Goal: Task Accomplishment & Management: Manage account settings

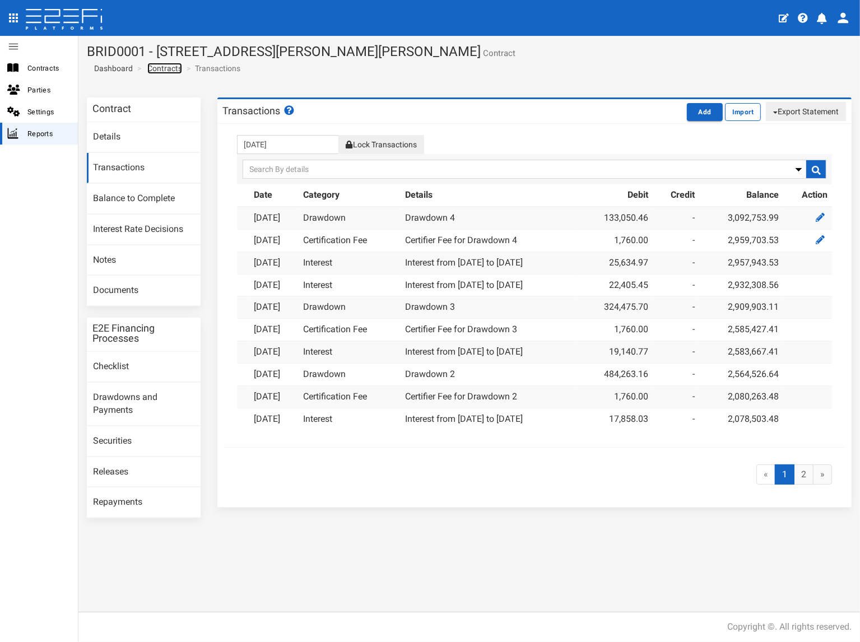
click at [171, 69] on link "Contracts" at bounding box center [164, 68] width 35 height 11
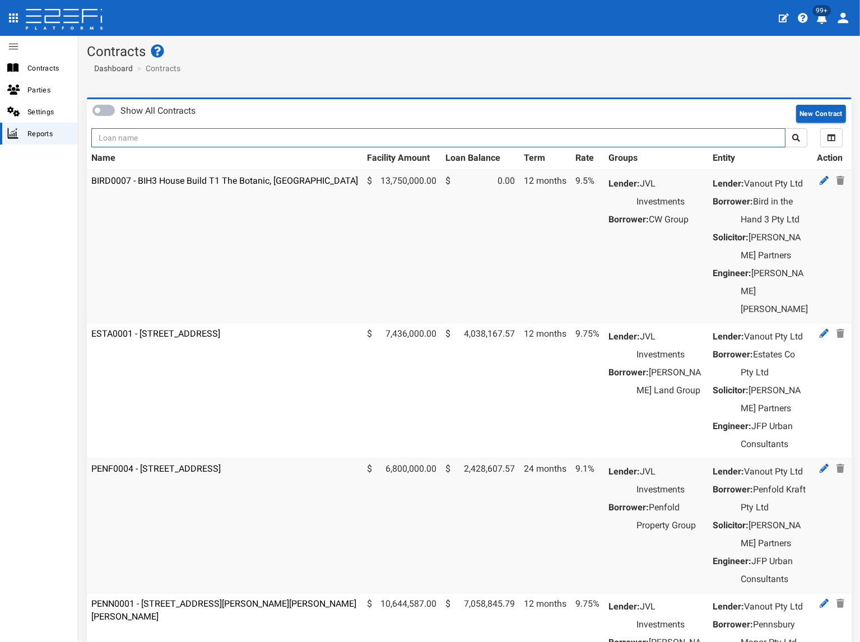
click at [235, 142] on input "text" at bounding box center [438, 137] width 694 height 19
type input "1180"
click at [785, 128] on button "submit" at bounding box center [796, 137] width 22 height 19
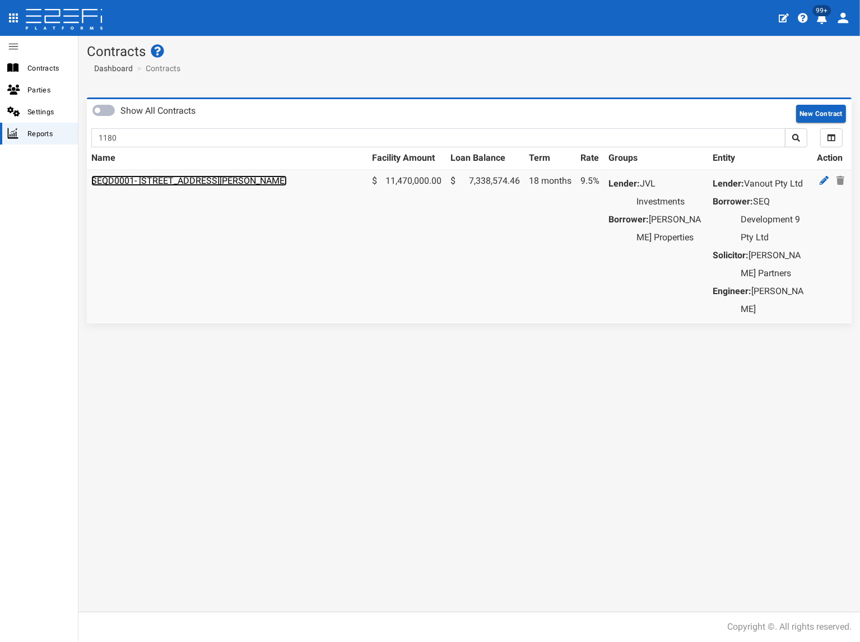
click at [217, 184] on link "SEQD0001- [STREET_ADDRESS][PERSON_NAME]" at bounding box center [189, 180] width 196 height 11
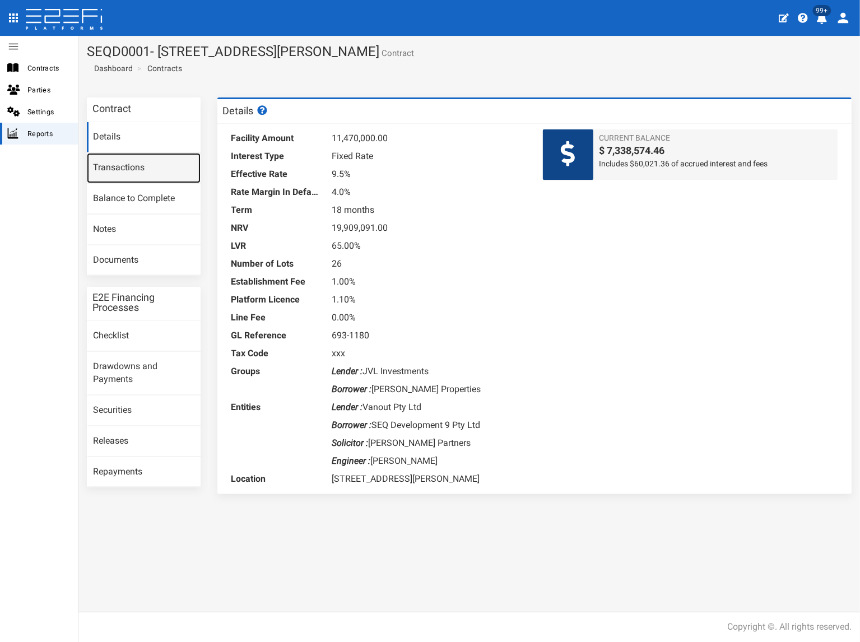
click at [140, 172] on link "Transactions" at bounding box center [144, 168] width 114 height 30
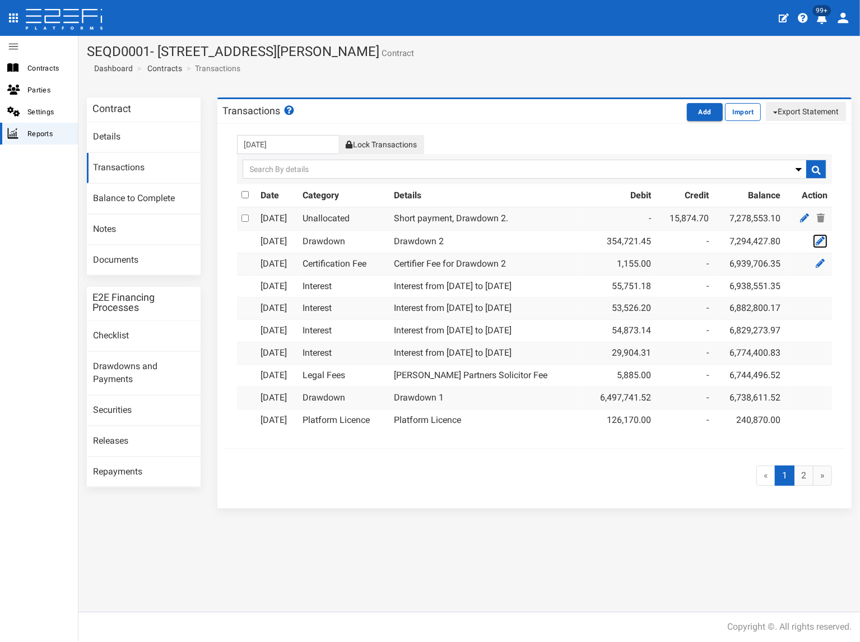
click at [820, 241] on icon at bounding box center [820, 240] width 9 height 9
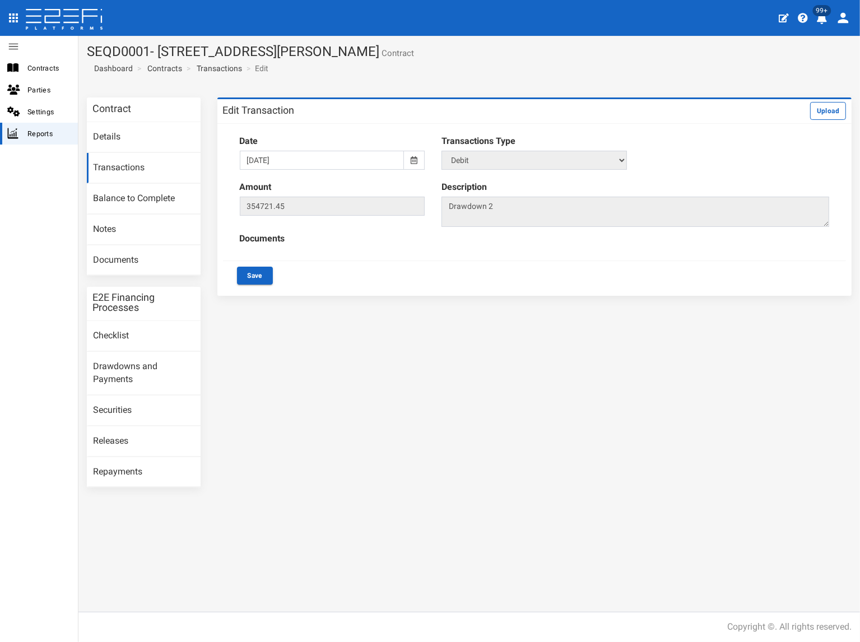
click at [412, 160] on icon at bounding box center [414, 160] width 7 height 8
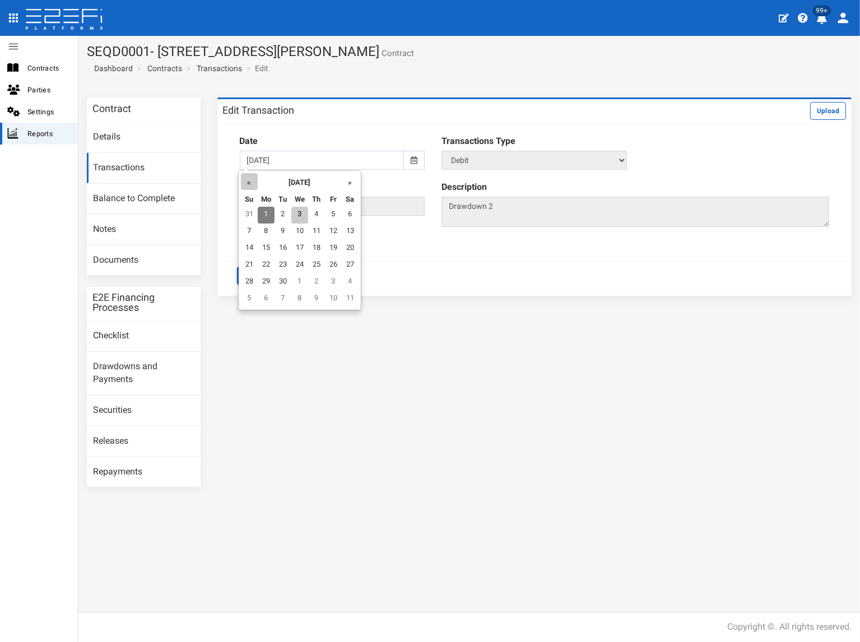
drag, startPoint x: 251, startPoint y: 184, endPoint x: 261, endPoint y: 196, distance: 15.5
click at [251, 182] on th "«" at bounding box center [249, 181] width 17 height 17
click at [336, 281] on td "29" at bounding box center [335, 282] width 17 height 17
type input "[DATE]"
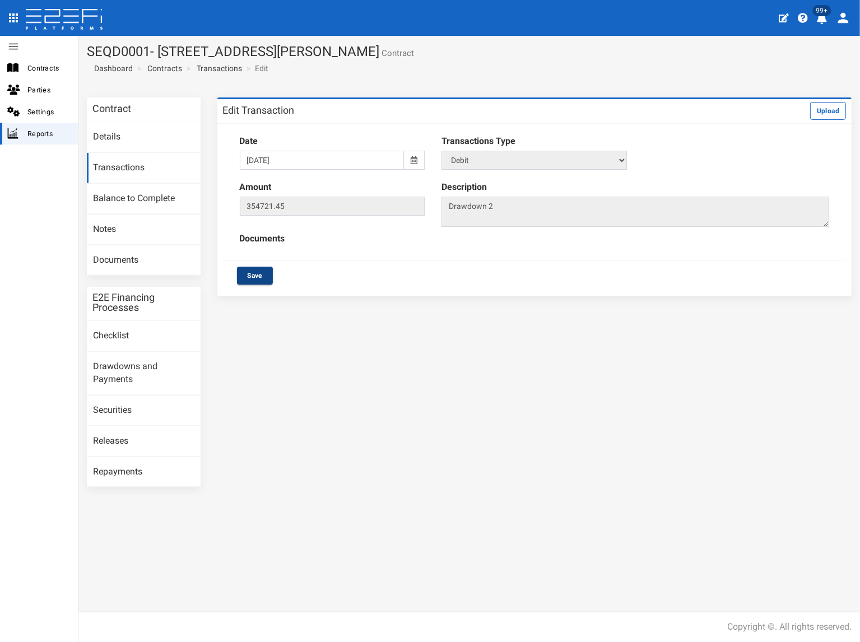
click at [253, 274] on button "Save" at bounding box center [255, 276] width 36 height 18
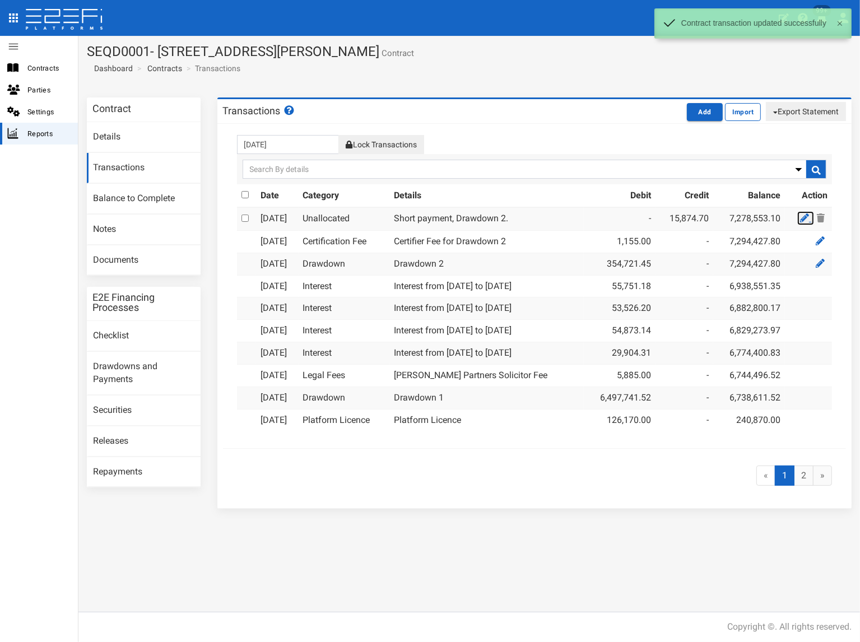
click at [801, 213] on icon at bounding box center [804, 217] width 9 height 9
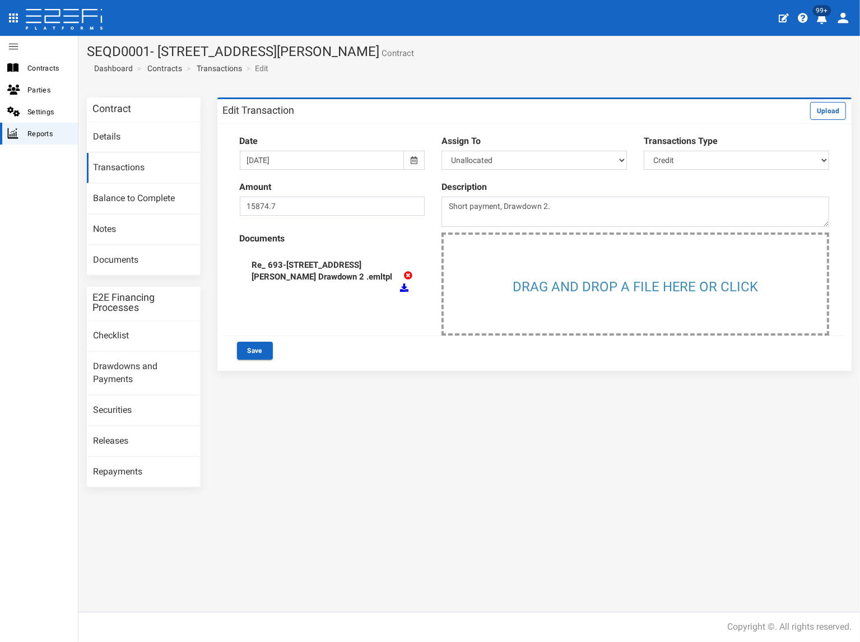
click at [421, 156] on div at bounding box center [414, 160] width 21 height 19
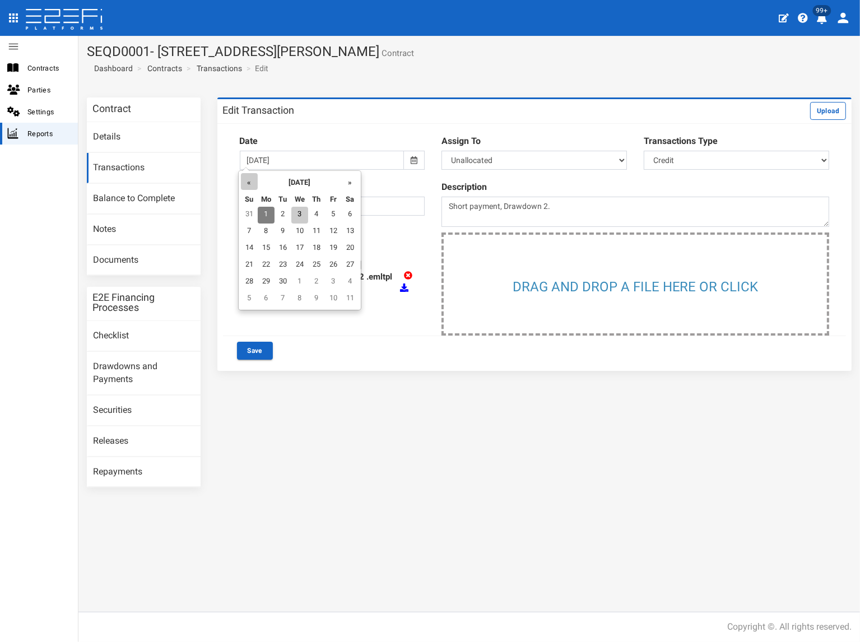
drag, startPoint x: 249, startPoint y: 179, endPoint x: 259, endPoint y: 204, distance: 26.6
click at [249, 179] on th "«" at bounding box center [249, 181] width 17 height 17
click at [337, 281] on td "29" at bounding box center [335, 282] width 17 height 17
type input "[DATE]"
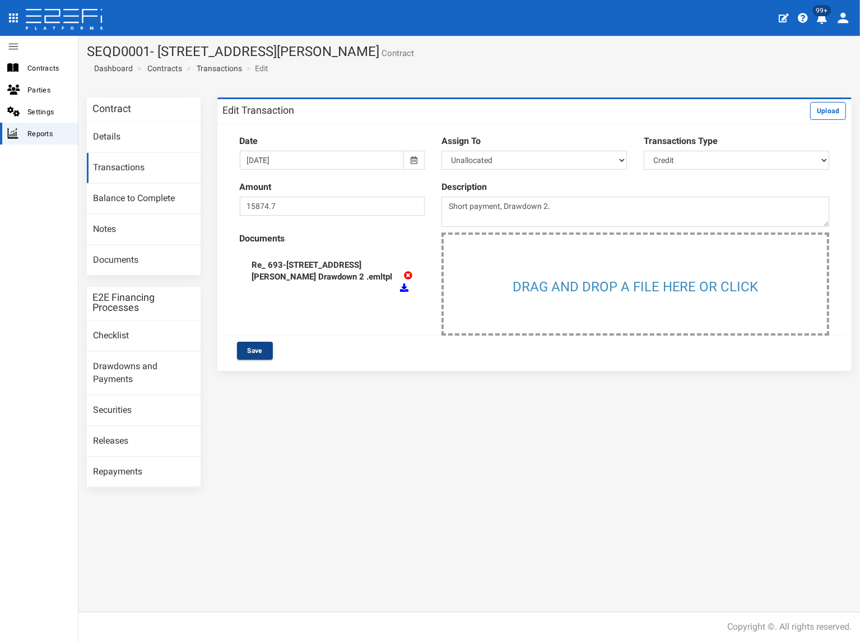
click at [257, 348] on button "Save" at bounding box center [255, 351] width 36 height 18
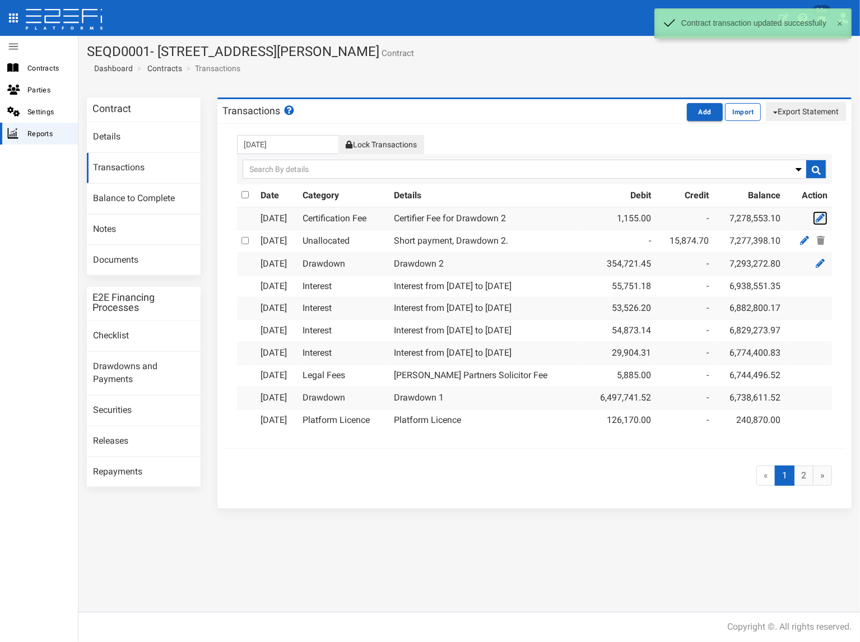
click at [824, 215] on icon at bounding box center [820, 217] width 9 height 9
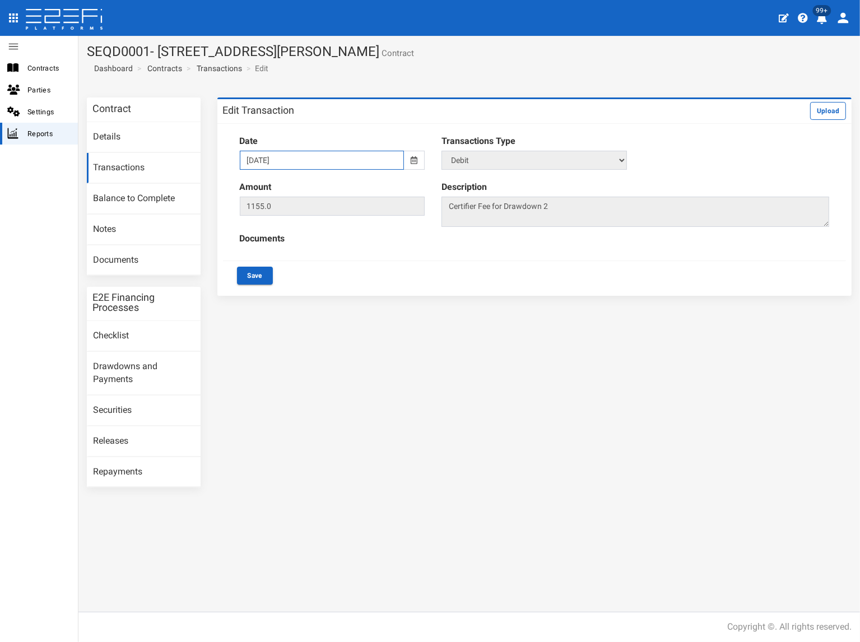
click at [295, 160] on input "[DATE]" at bounding box center [322, 160] width 165 height 19
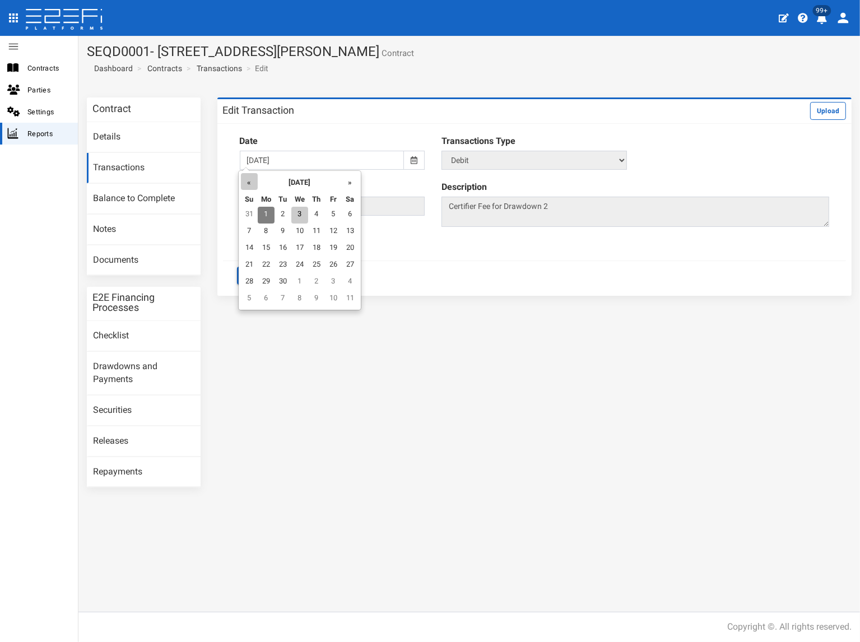
click at [248, 180] on th "«" at bounding box center [249, 181] width 17 height 17
click at [334, 285] on td "29" at bounding box center [335, 282] width 17 height 17
type input "[DATE]"
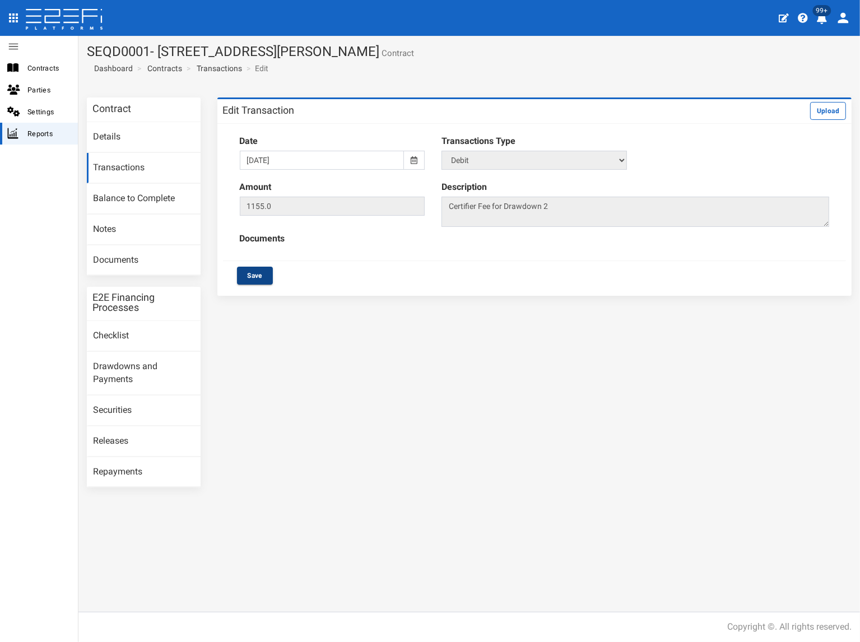
click at [261, 273] on button "Save" at bounding box center [255, 276] width 36 height 18
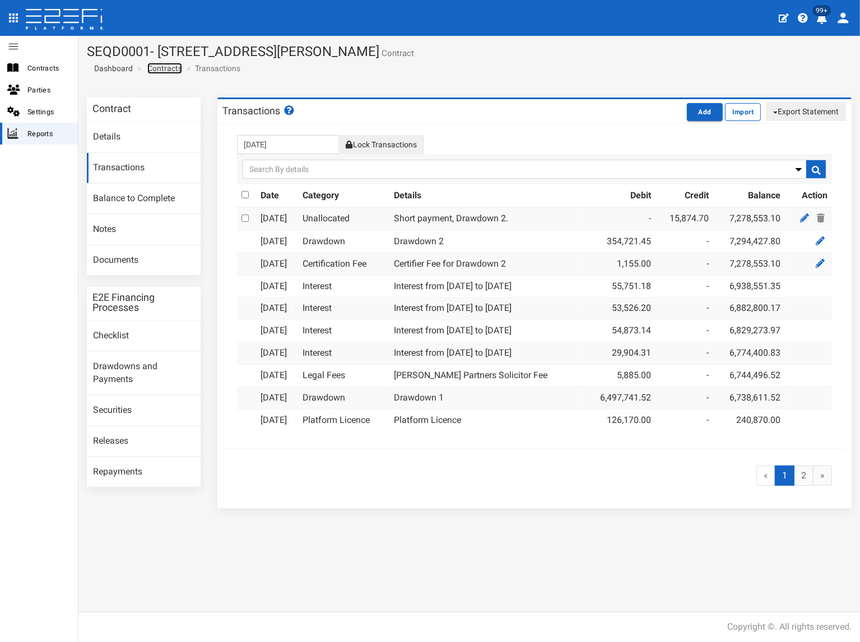
click at [173, 71] on link "Contracts" at bounding box center [164, 68] width 35 height 11
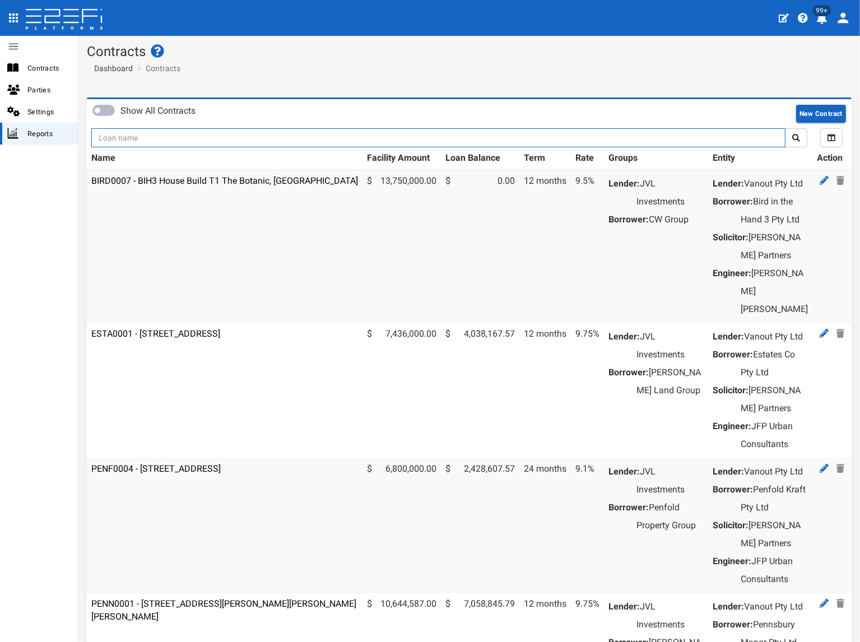
click at [151, 140] on input "text" at bounding box center [438, 137] width 694 height 19
type input "1185"
click at [785, 128] on button "submit" at bounding box center [796, 137] width 22 height 19
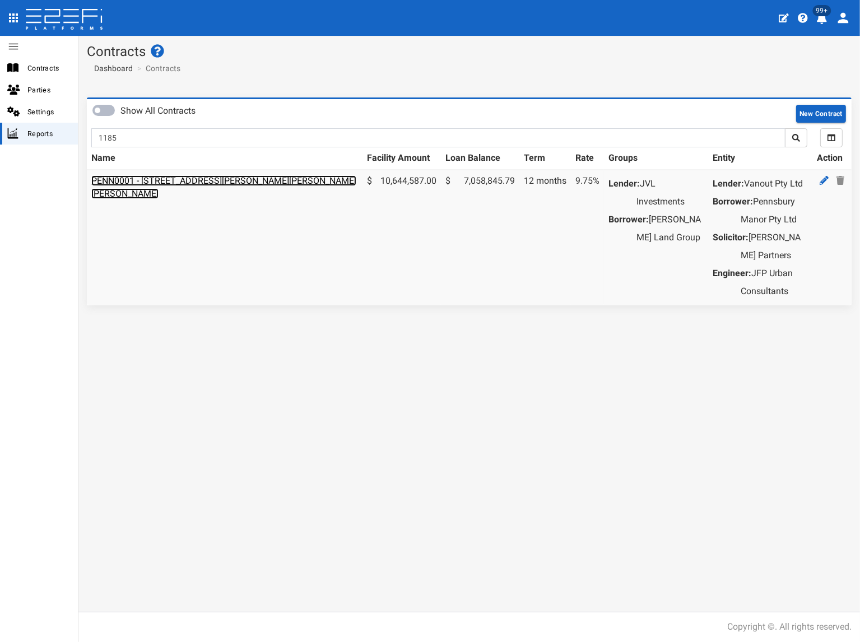
click at [156, 176] on link "PENN0001 - [STREET_ADDRESS][PERSON_NAME][PERSON_NAME][PERSON_NAME]" at bounding box center [223, 187] width 265 height 24
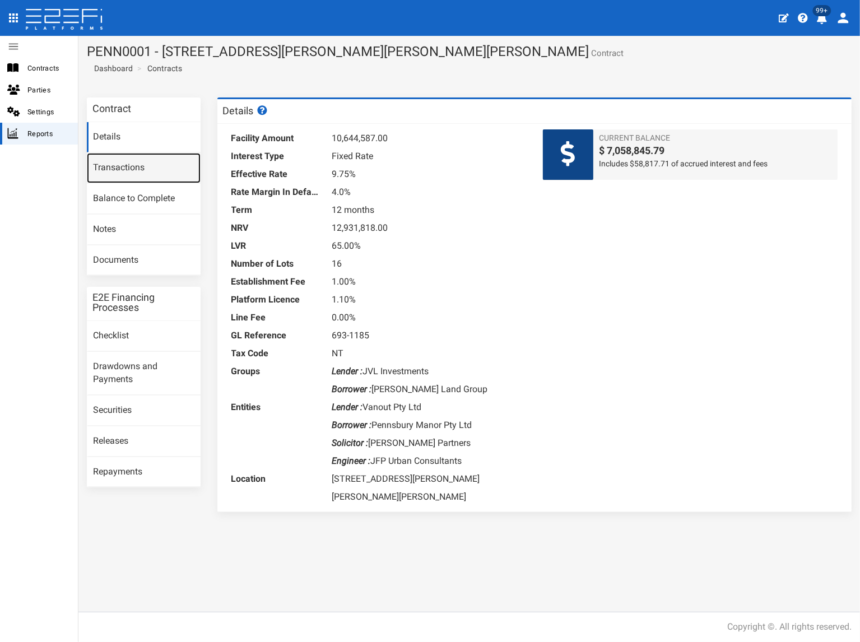
click at [146, 173] on link "Transactions" at bounding box center [144, 168] width 114 height 30
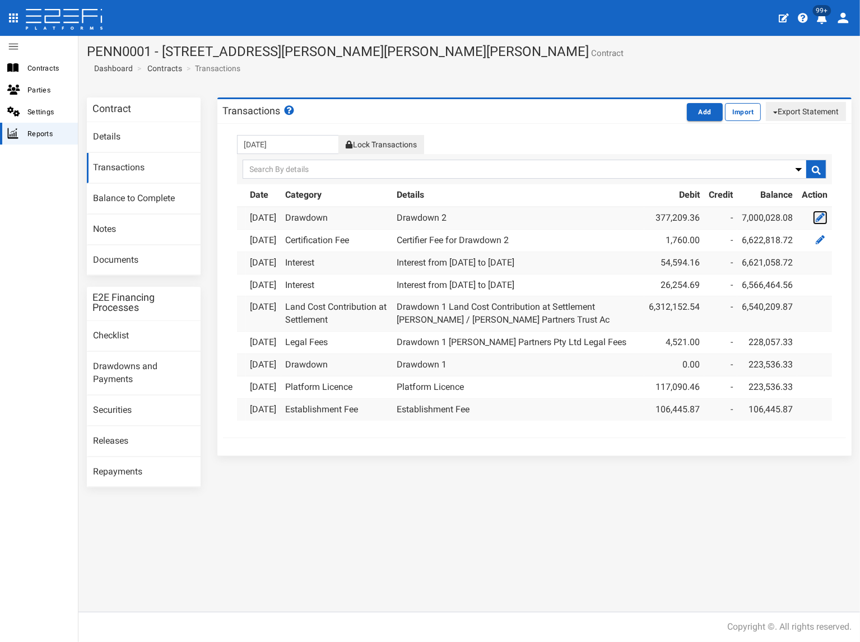
click at [822, 217] on icon at bounding box center [820, 217] width 9 height 9
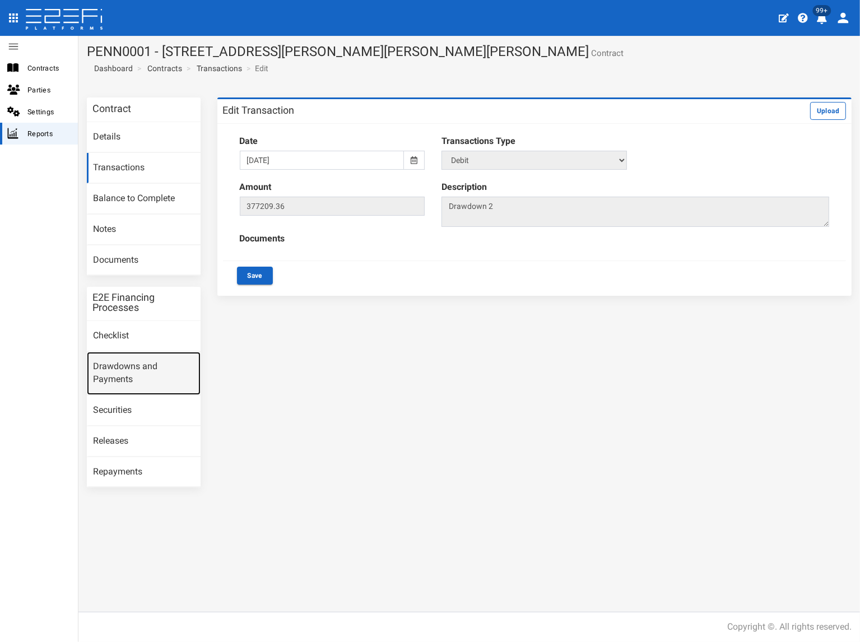
click at [136, 364] on link "Drawdowns and Payments" at bounding box center [144, 373] width 114 height 43
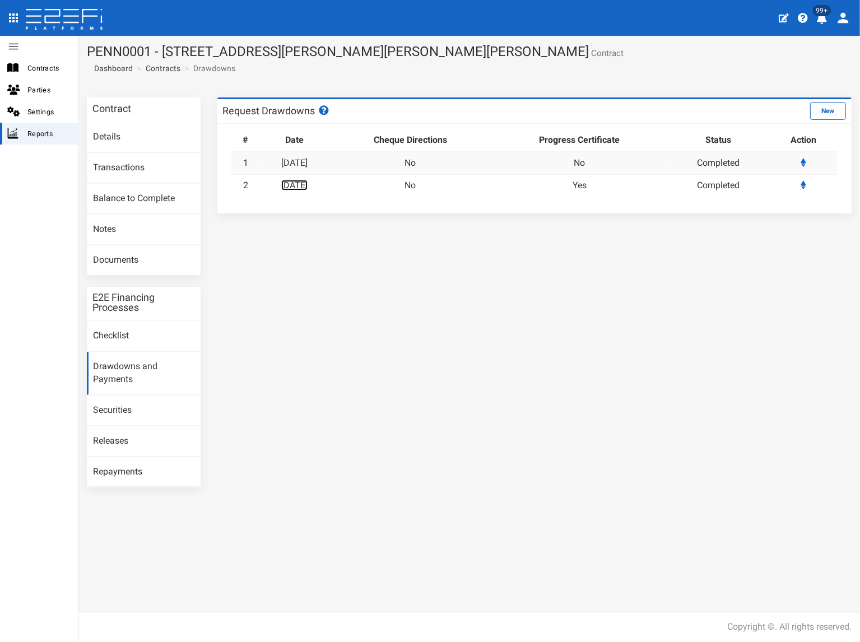
click at [290, 185] on link "[DATE]" at bounding box center [294, 185] width 26 height 11
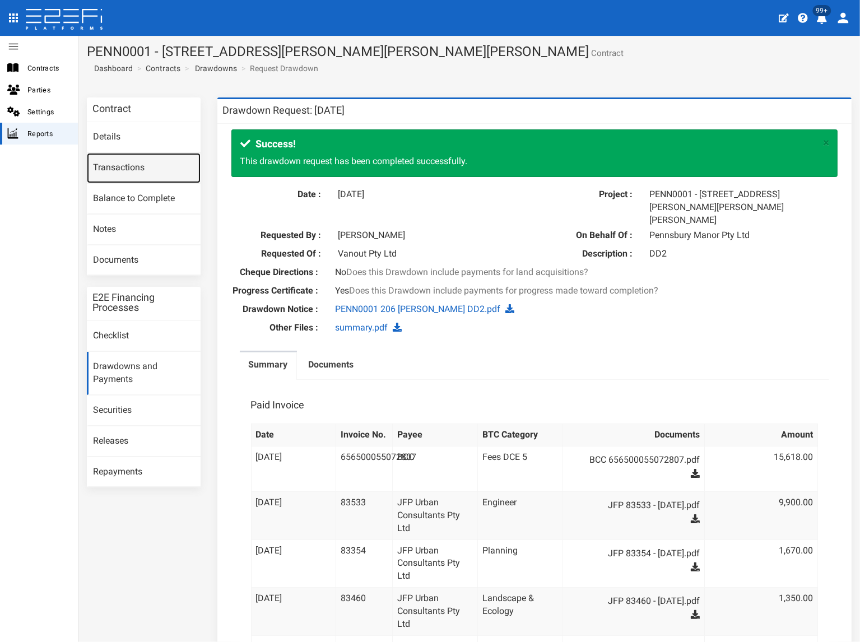
click at [134, 169] on link "Transactions" at bounding box center [144, 168] width 114 height 30
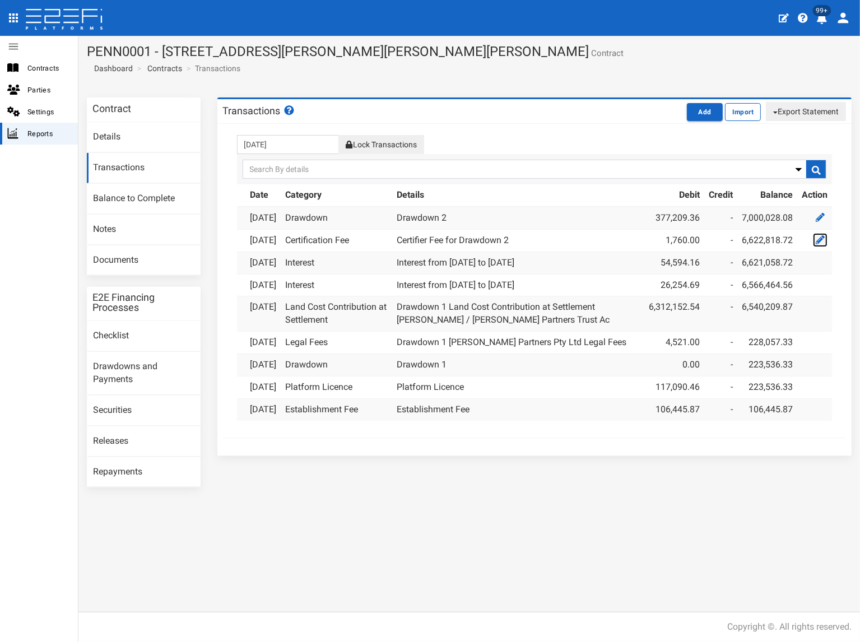
click at [817, 244] on icon at bounding box center [820, 239] width 9 height 9
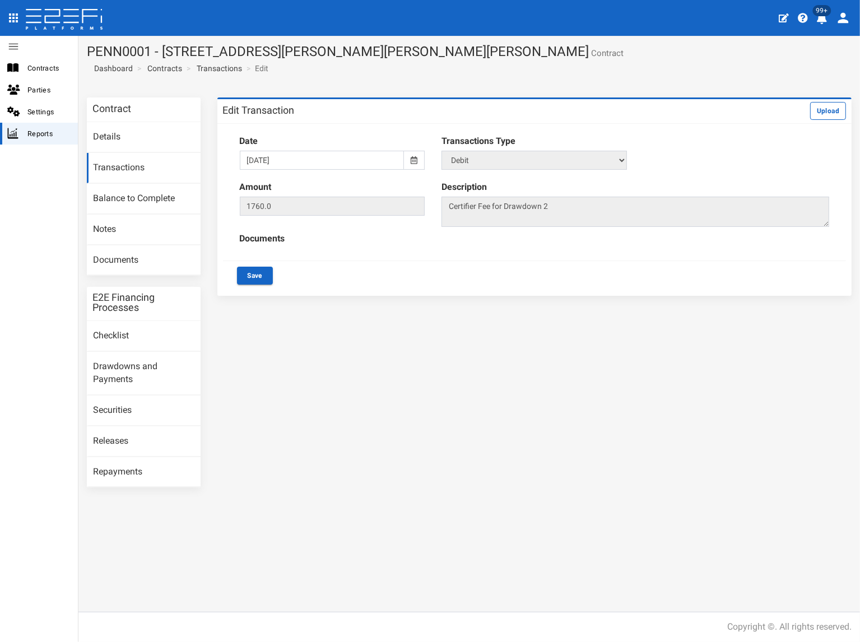
click at [416, 160] on icon at bounding box center [414, 160] width 7 height 8
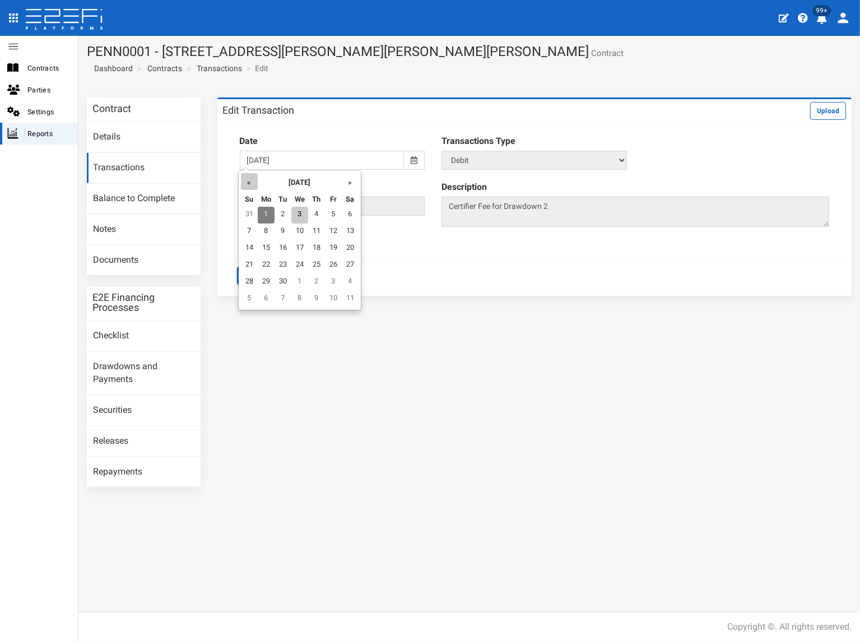
click at [247, 184] on th "«" at bounding box center [249, 181] width 17 height 17
click at [335, 283] on td "29" at bounding box center [335, 282] width 17 height 17
type input "29-08-2025"
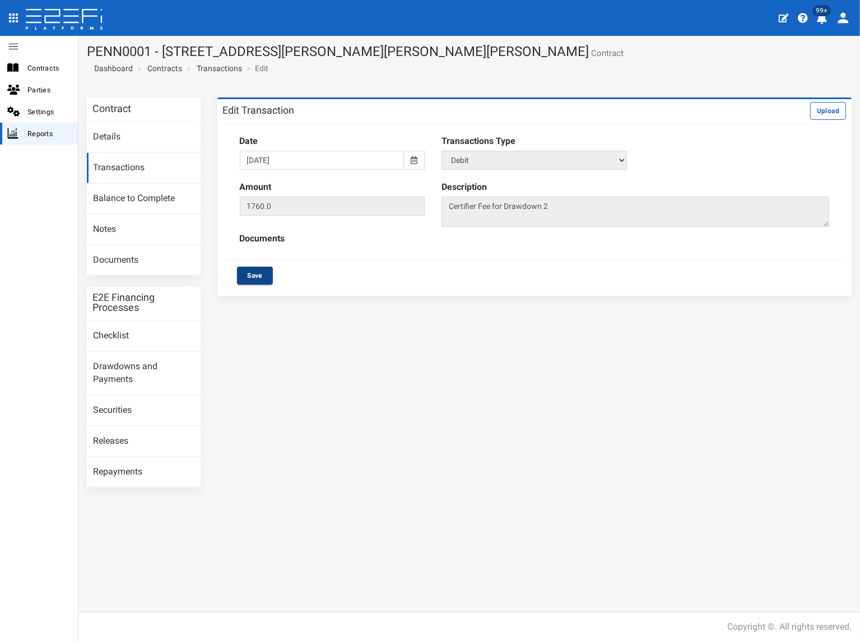
click at [253, 273] on button "Save" at bounding box center [255, 276] width 36 height 18
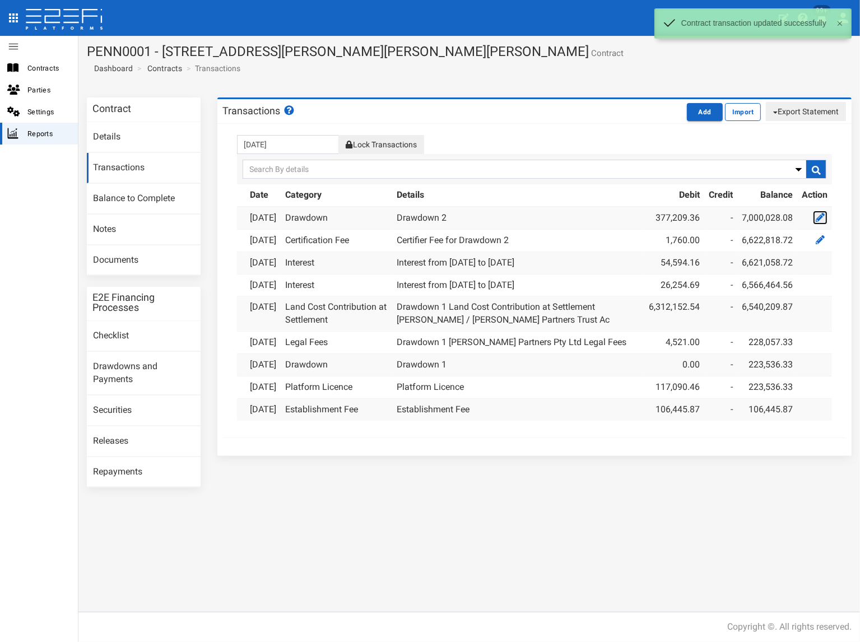
click at [818, 217] on icon at bounding box center [820, 217] width 9 height 9
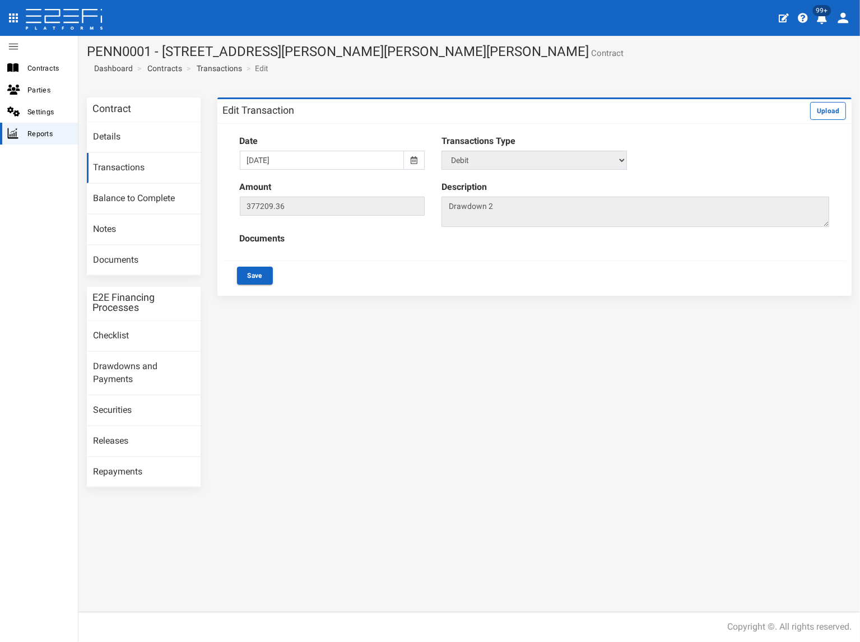
click at [414, 157] on icon at bounding box center [414, 160] width 7 height 8
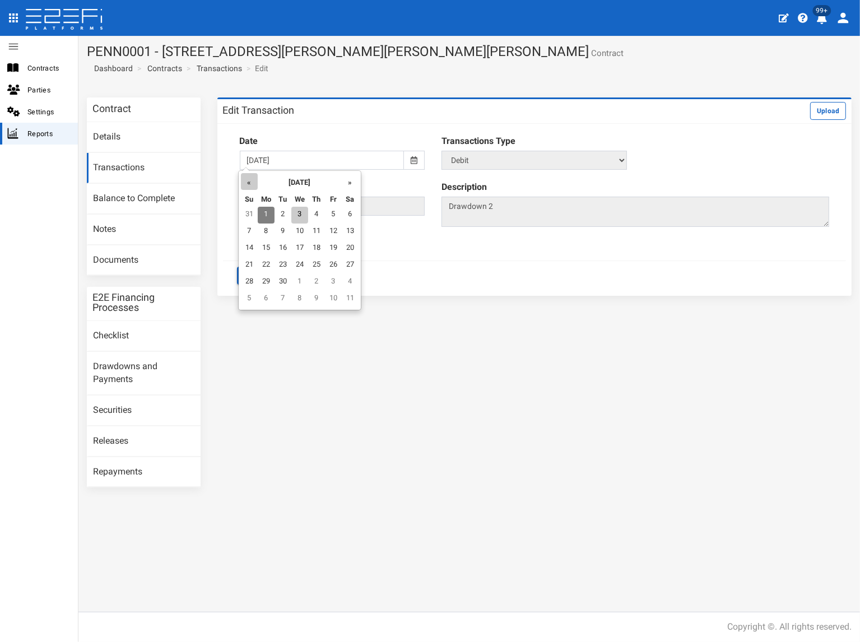
click at [244, 185] on th "«" at bounding box center [249, 181] width 17 height 17
click at [314, 281] on td "28" at bounding box center [318, 282] width 17 height 17
type input "[DATE]"
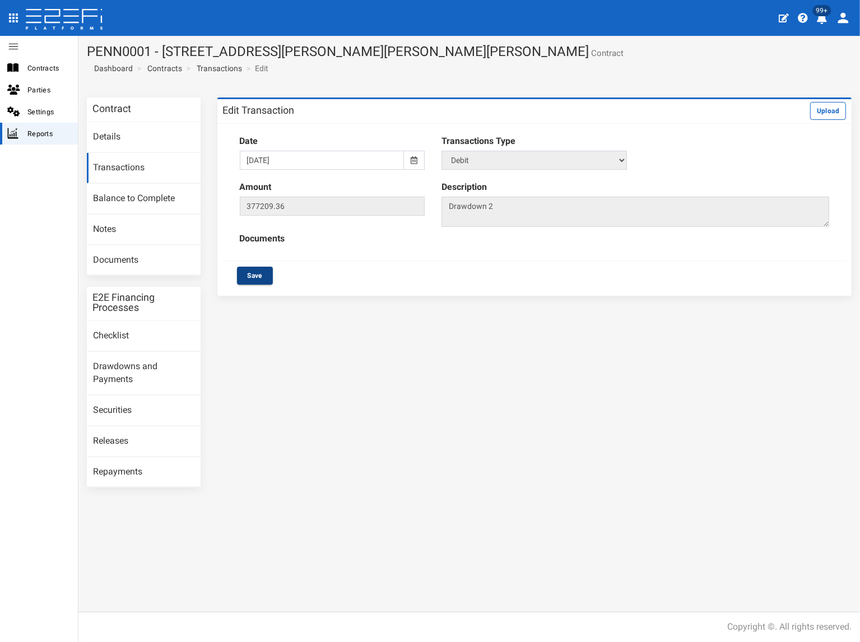
click at [258, 275] on button "Save" at bounding box center [255, 276] width 36 height 18
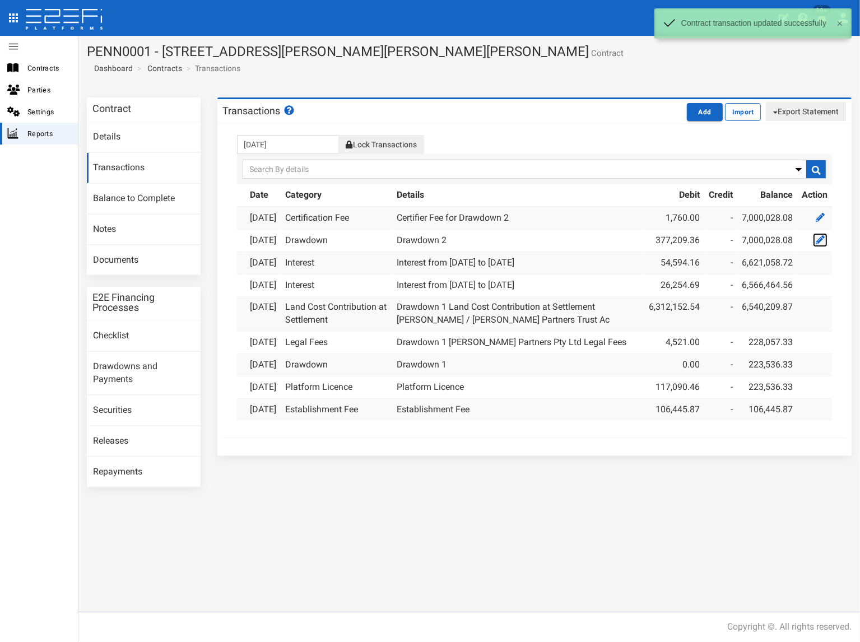
click at [818, 244] on icon at bounding box center [820, 239] width 9 height 9
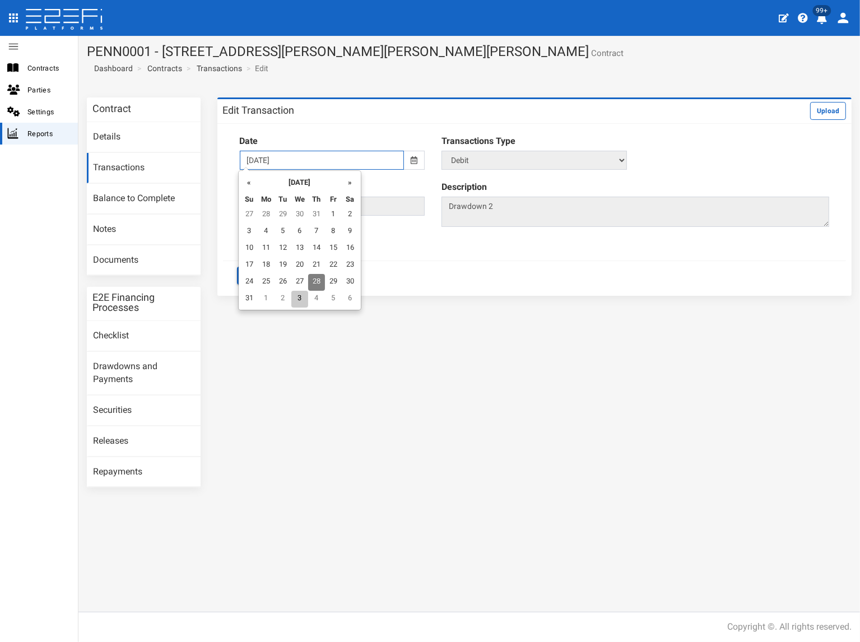
click at [335, 157] on input "[DATE]" at bounding box center [322, 160] width 165 height 19
click at [332, 281] on td "29" at bounding box center [333, 282] width 17 height 17
type input "[DATE]"
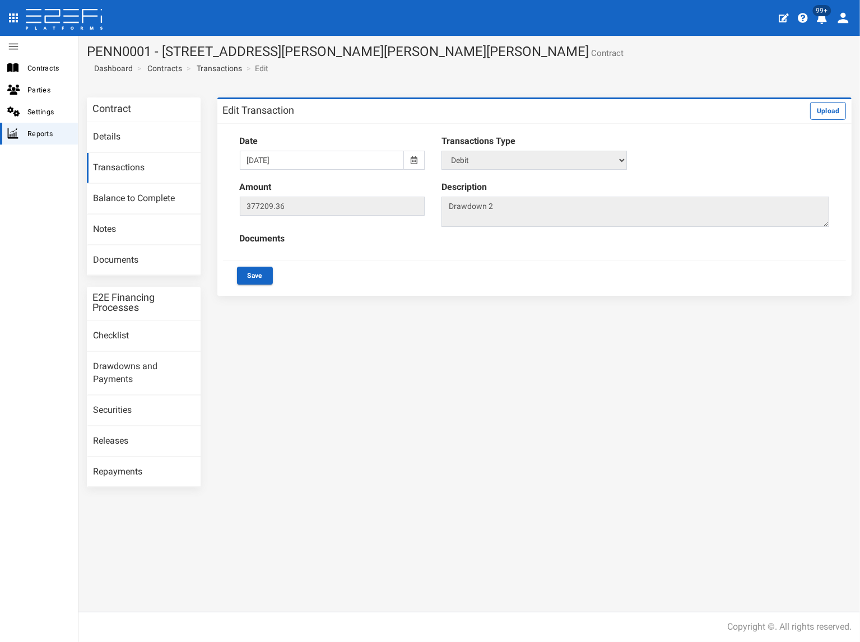
click at [260, 277] on button "Save" at bounding box center [255, 276] width 36 height 18
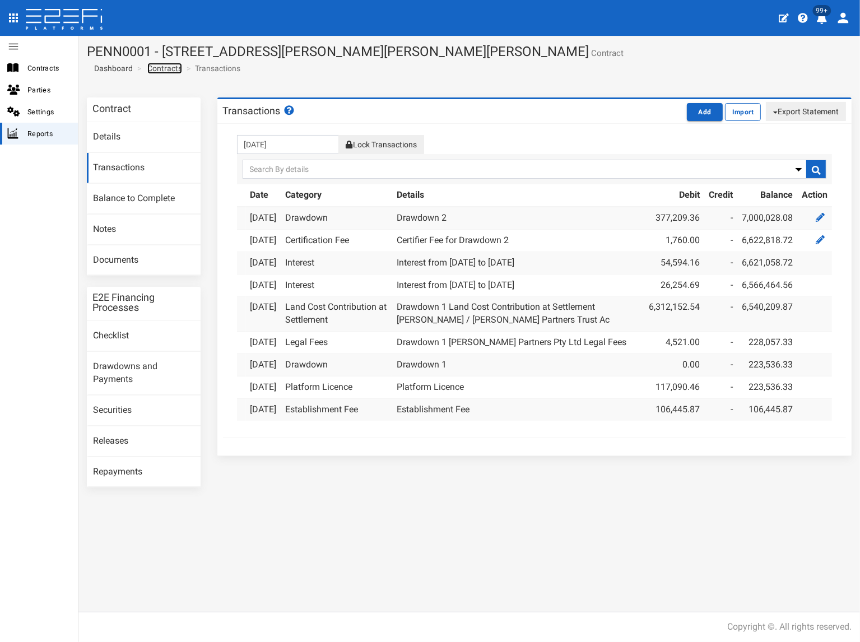
drag, startPoint x: 164, startPoint y: 67, endPoint x: 167, endPoint y: 72, distance: 6.1
click at [164, 67] on link "Contracts" at bounding box center [164, 68] width 35 height 11
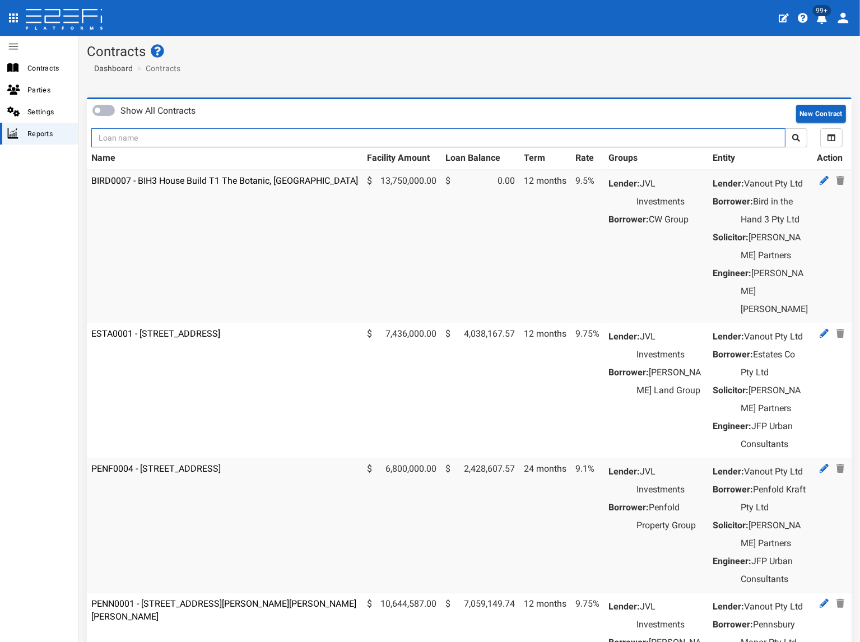
click at [243, 141] on input "text" at bounding box center [438, 137] width 694 height 19
type input "1188"
click at [785, 128] on button "submit" at bounding box center [796, 137] width 22 height 19
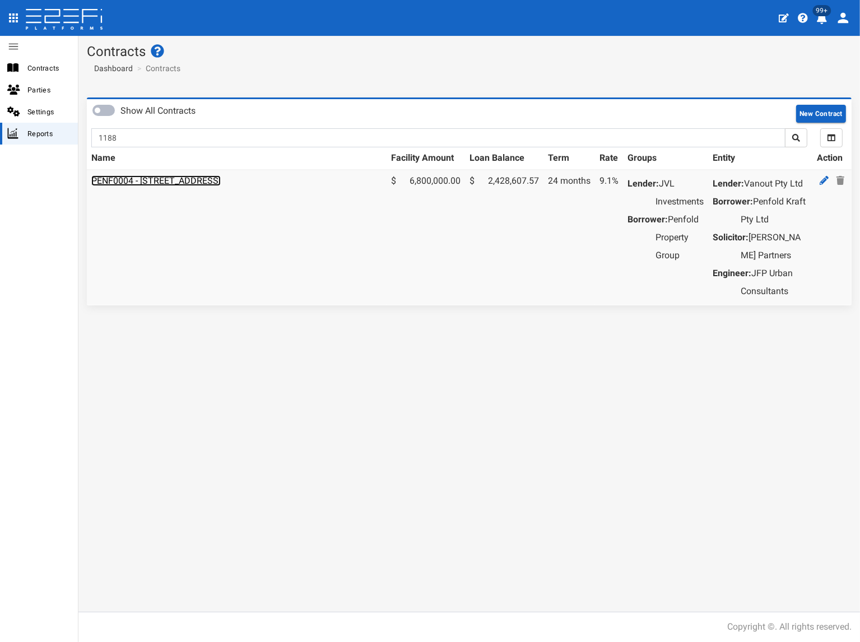
click at [146, 182] on link "PENF0004 - [STREET_ADDRESS]" at bounding box center [155, 180] width 129 height 11
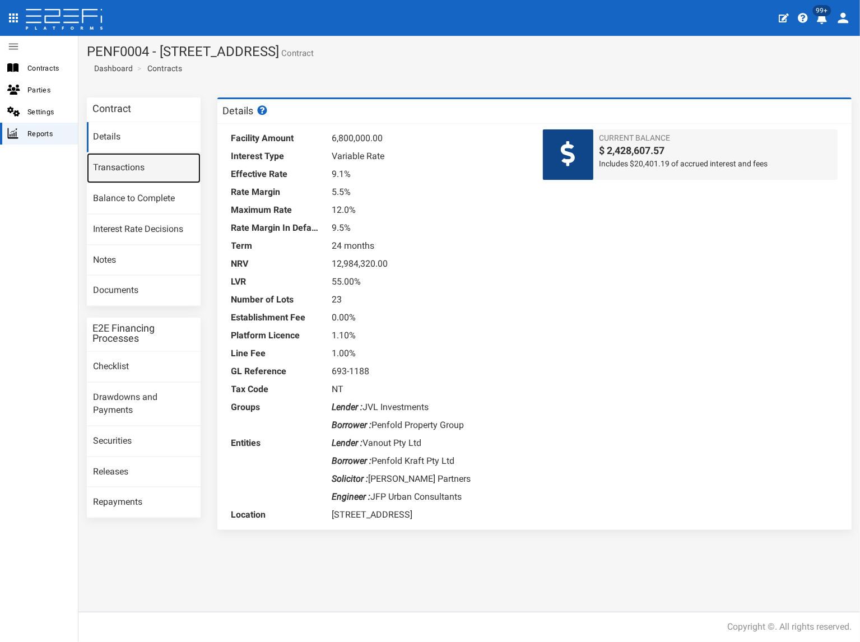
click at [141, 169] on link "Transactions" at bounding box center [144, 168] width 114 height 30
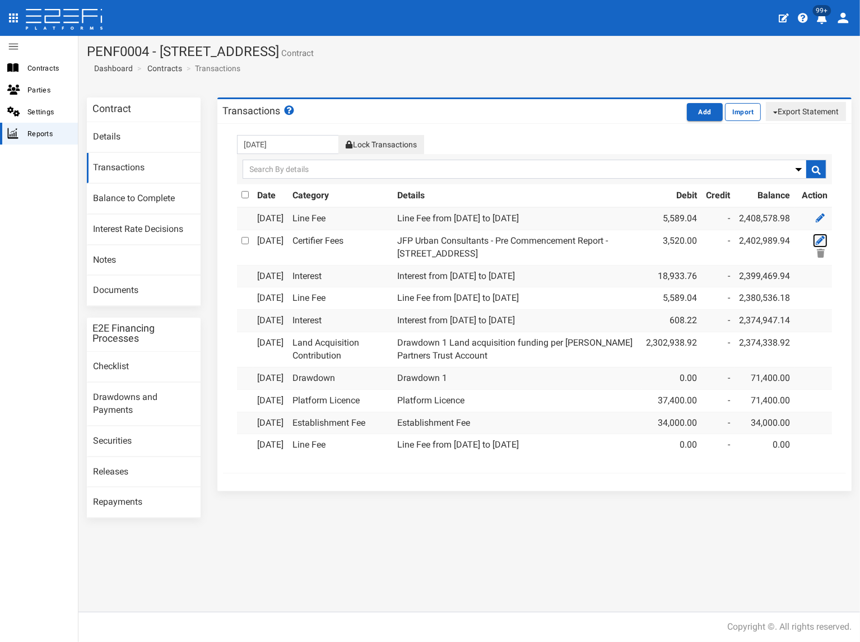
click at [818, 245] on icon at bounding box center [820, 240] width 9 height 9
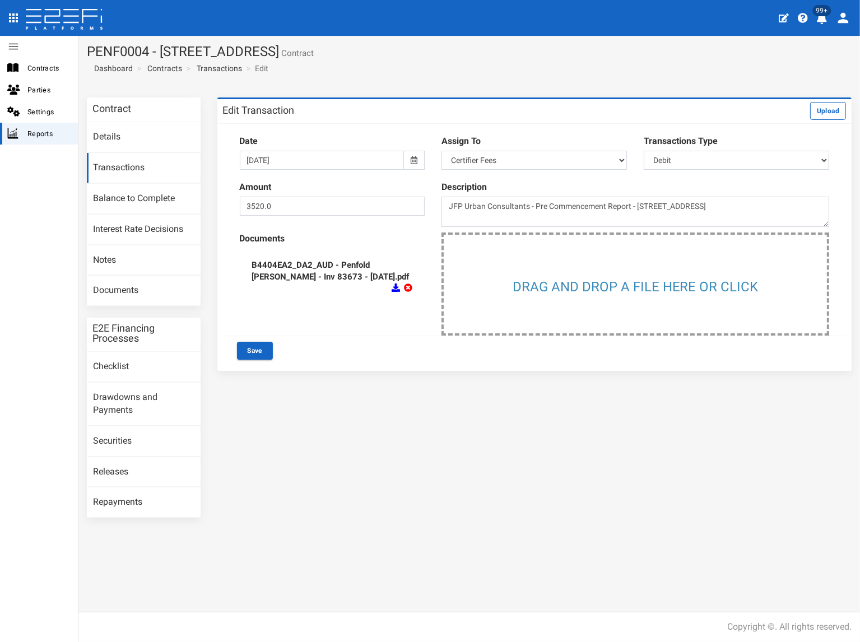
click at [416, 157] on icon at bounding box center [414, 160] width 7 height 8
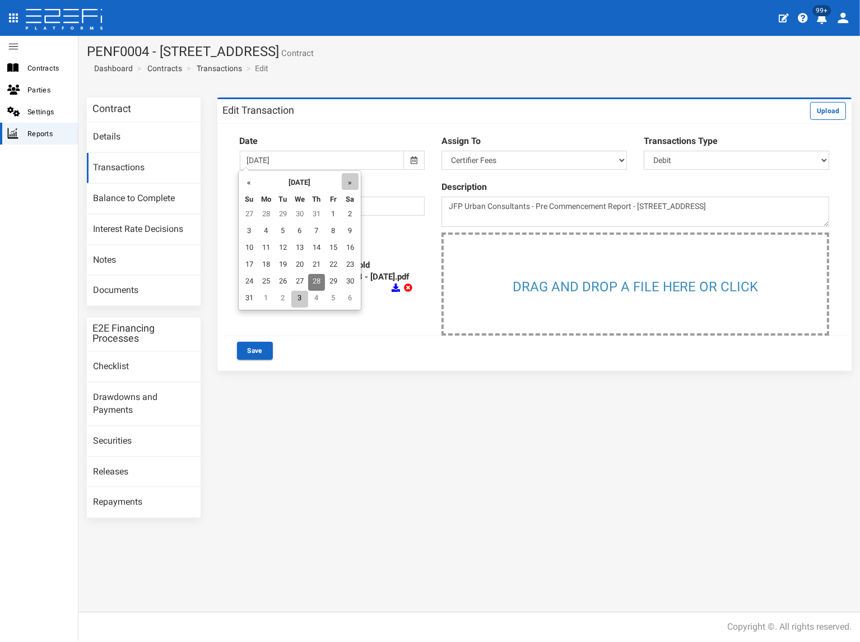
click at [351, 185] on th "»" at bounding box center [350, 181] width 17 height 17
click at [269, 211] on td "1" at bounding box center [267, 215] width 17 height 17
type input "[DATE]"
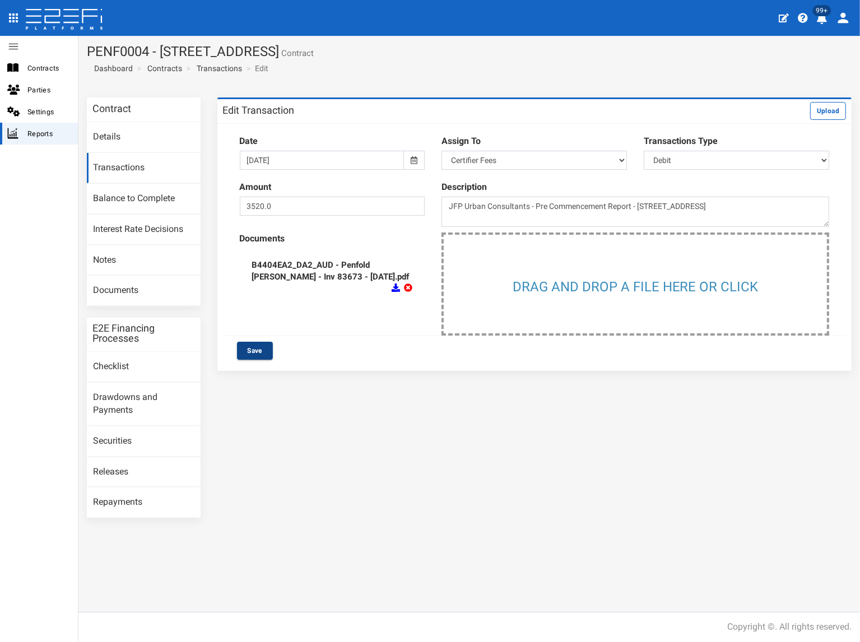
click at [251, 346] on button "Save" at bounding box center [255, 351] width 36 height 18
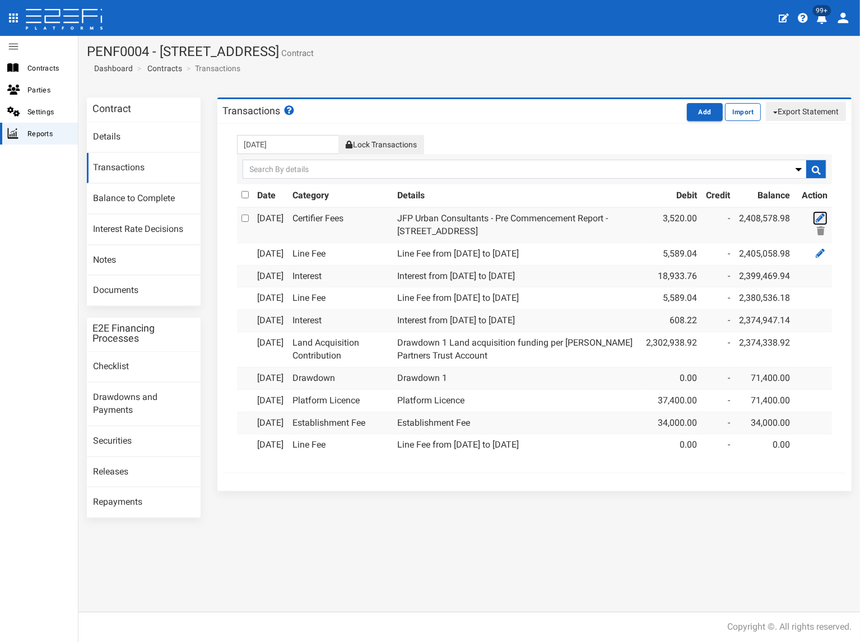
click at [818, 213] on icon at bounding box center [820, 217] width 9 height 9
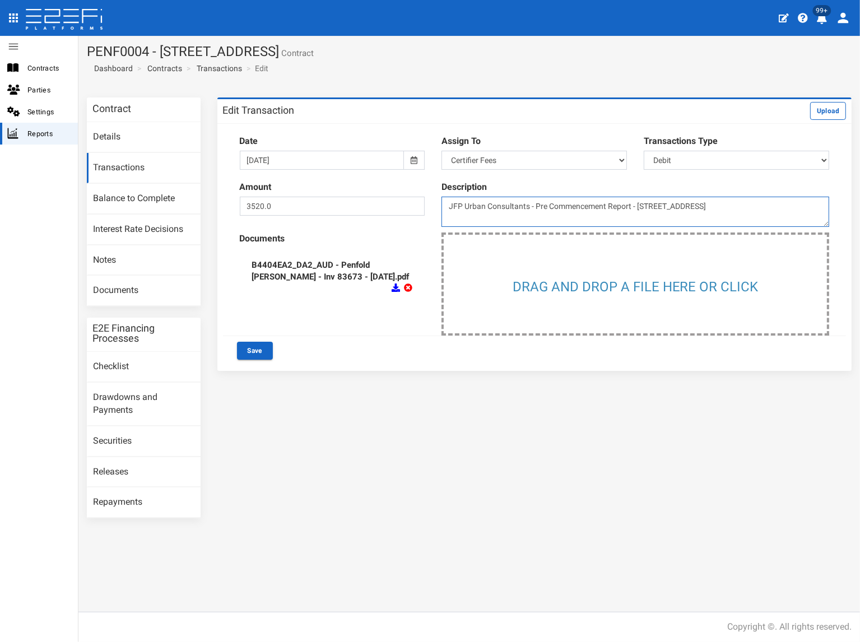
click at [531, 207] on textarea "JFP Urban Consultants - Pre Commencement Report - 85 Kraft Road, Pallara" at bounding box center [636, 212] width 388 height 30
type textarea "JFP Urban Consultants inv 83673- Pre Commencement Report - 85 Kraft Road"
click at [261, 347] on button "Save" at bounding box center [255, 351] width 36 height 18
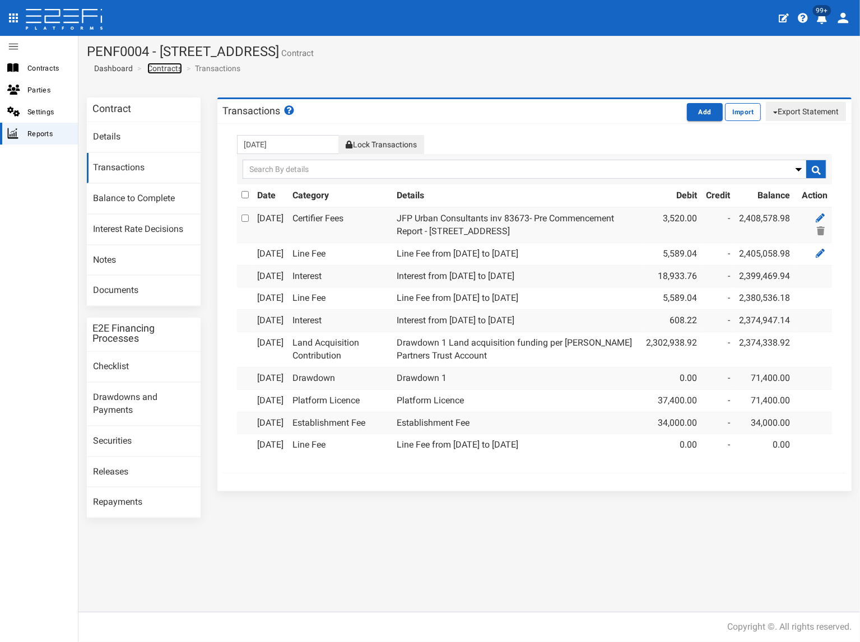
click at [168, 70] on link "Contracts" at bounding box center [164, 68] width 35 height 11
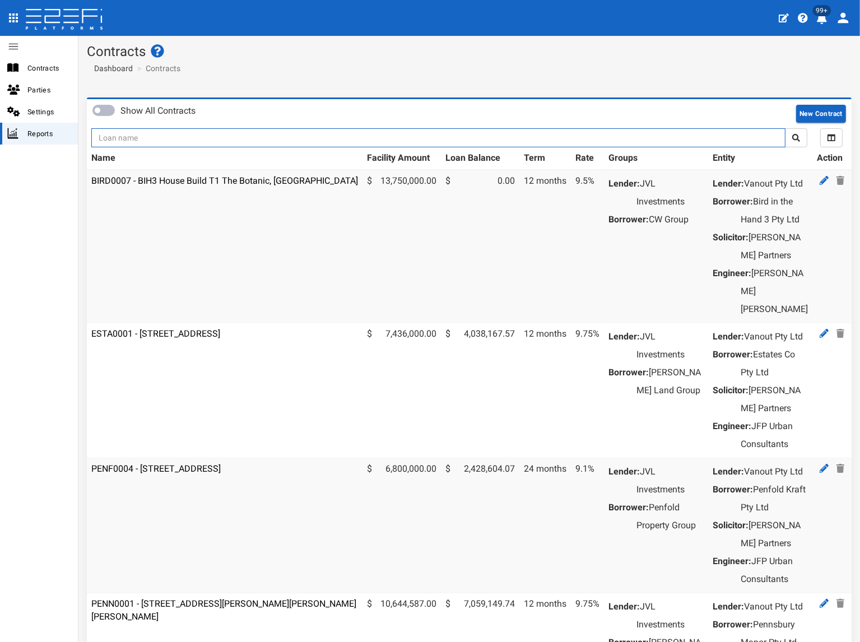
click at [150, 136] on input "text" at bounding box center [438, 137] width 694 height 19
type input "1197"
click at [785, 128] on button "submit" at bounding box center [796, 137] width 22 height 19
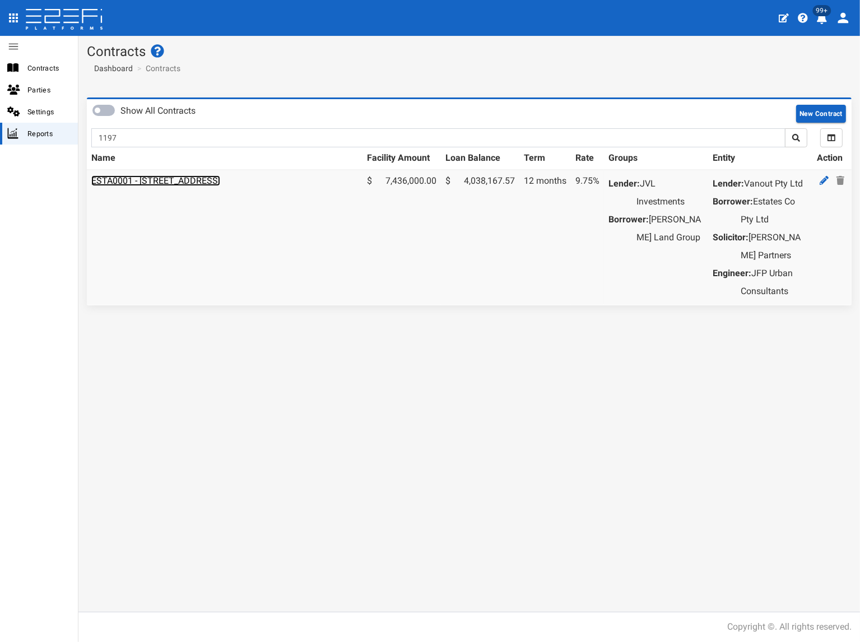
click at [220, 180] on link "ESTA0001 - [STREET_ADDRESS]" at bounding box center [155, 180] width 129 height 11
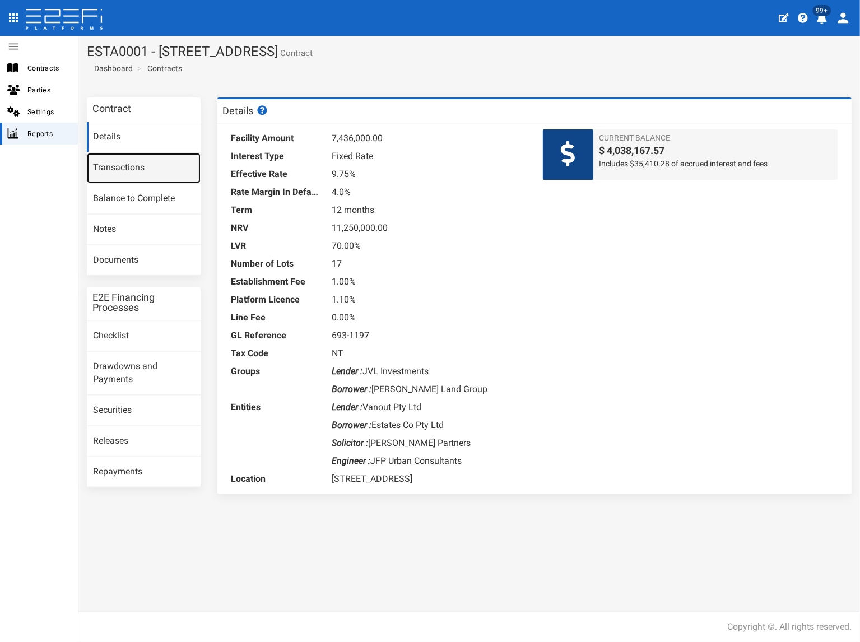
click at [152, 169] on link "Transactions" at bounding box center [144, 168] width 114 height 30
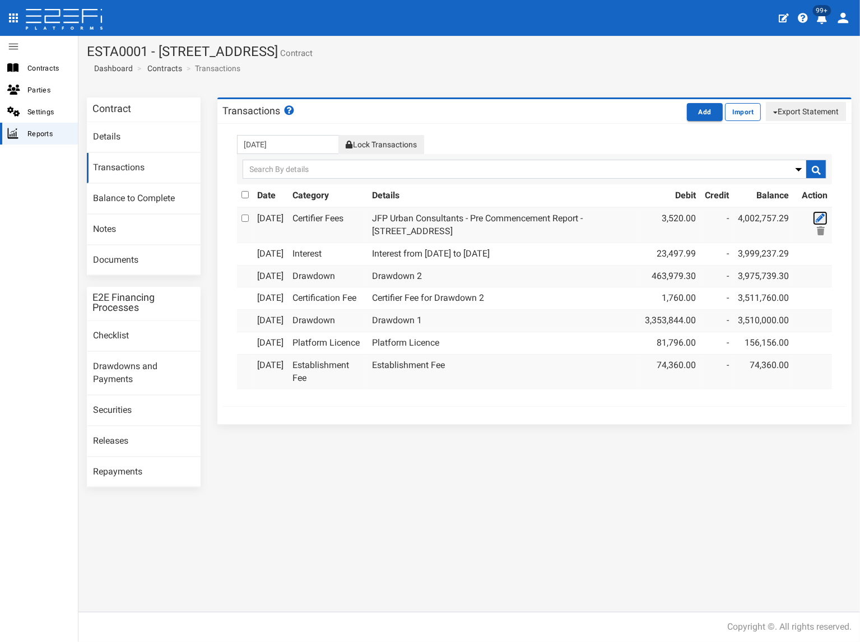
click at [822, 216] on icon at bounding box center [820, 217] width 9 height 9
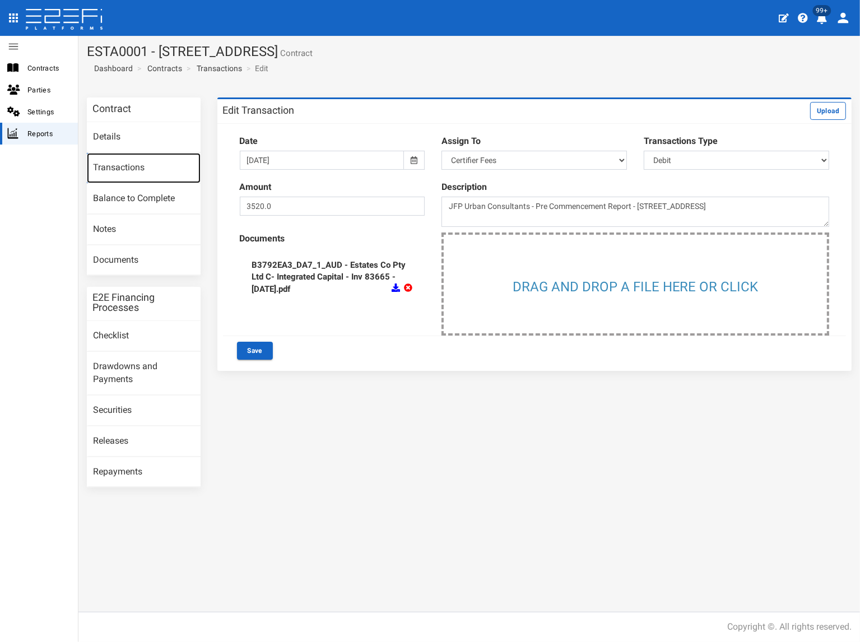
click at [128, 169] on link "Transactions" at bounding box center [144, 168] width 114 height 30
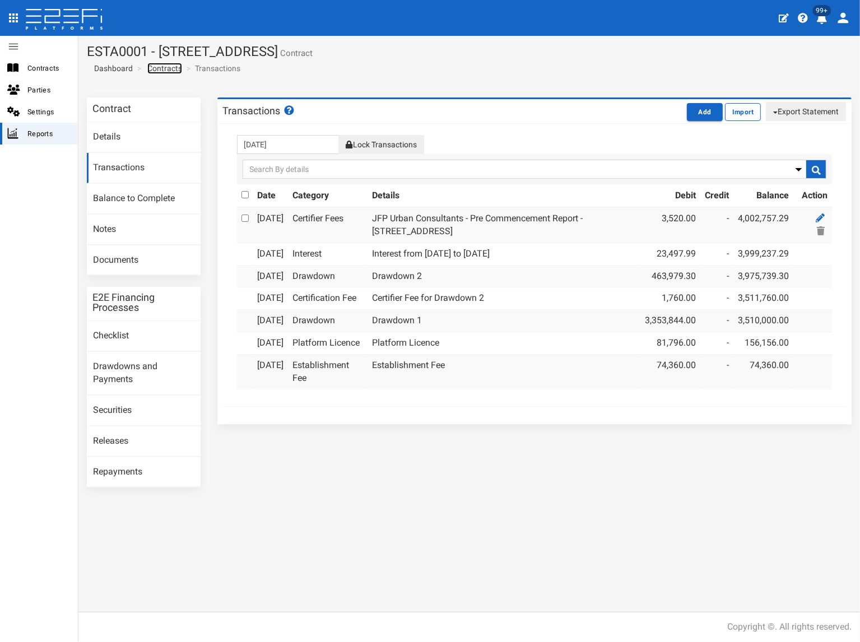
click at [168, 68] on link "Contracts" at bounding box center [164, 68] width 35 height 11
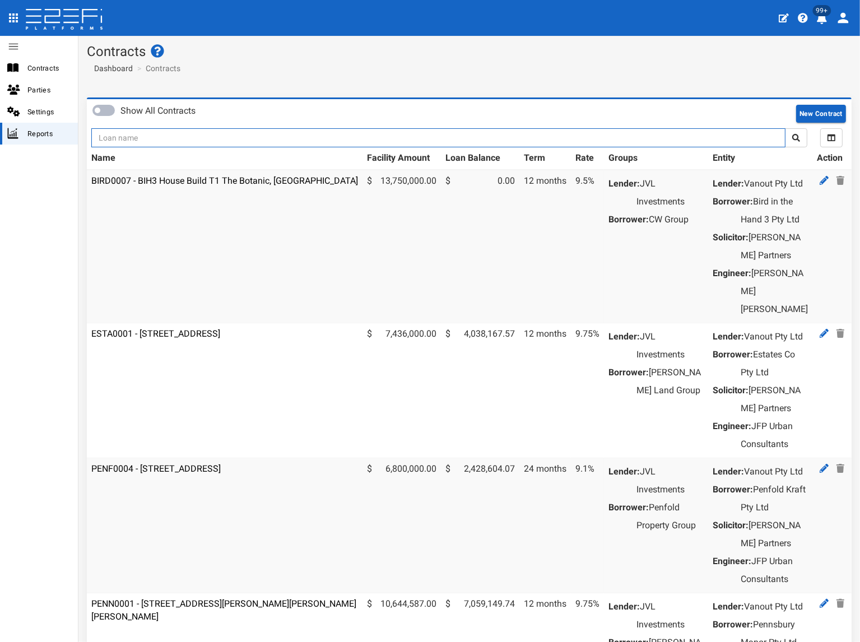
click at [159, 143] on input "text" at bounding box center [438, 137] width 694 height 19
type input "1135"
click at [785, 128] on button "submit" at bounding box center [796, 137] width 22 height 19
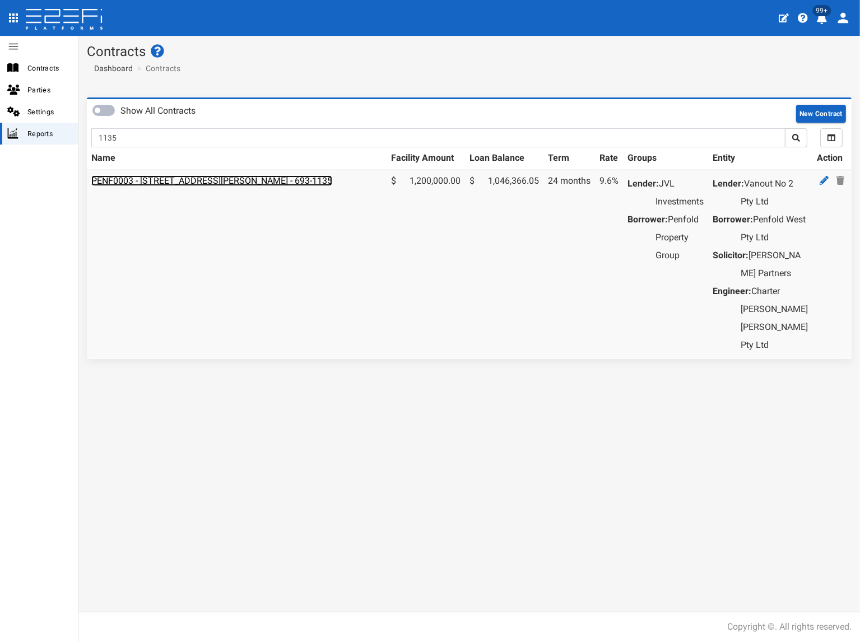
click at [184, 182] on link "PENF0003 - [STREET_ADDRESS][PERSON_NAME] - 693-1135" at bounding box center [211, 180] width 241 height 11
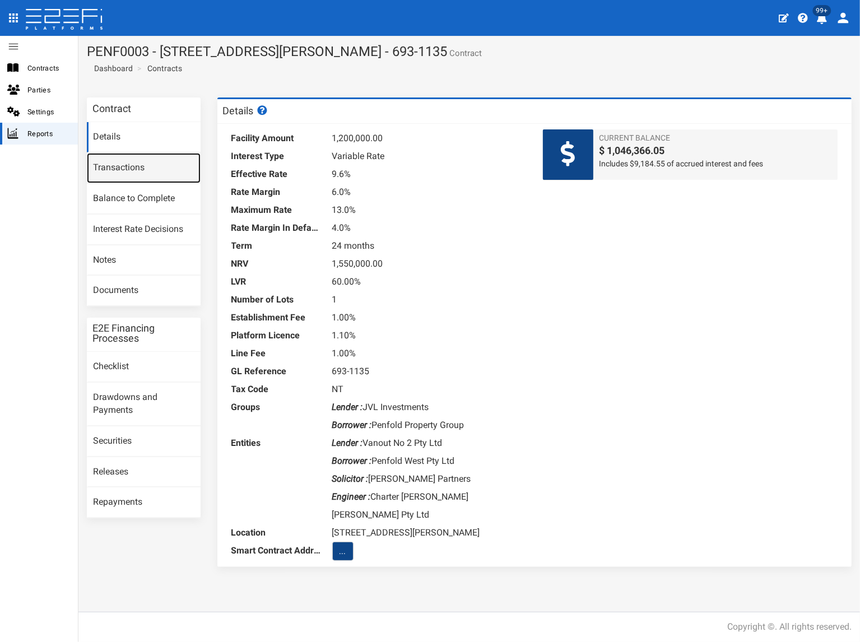
click at [137, 169] on link "Transactions" at bounding box center [144, 168] width 114 height 30
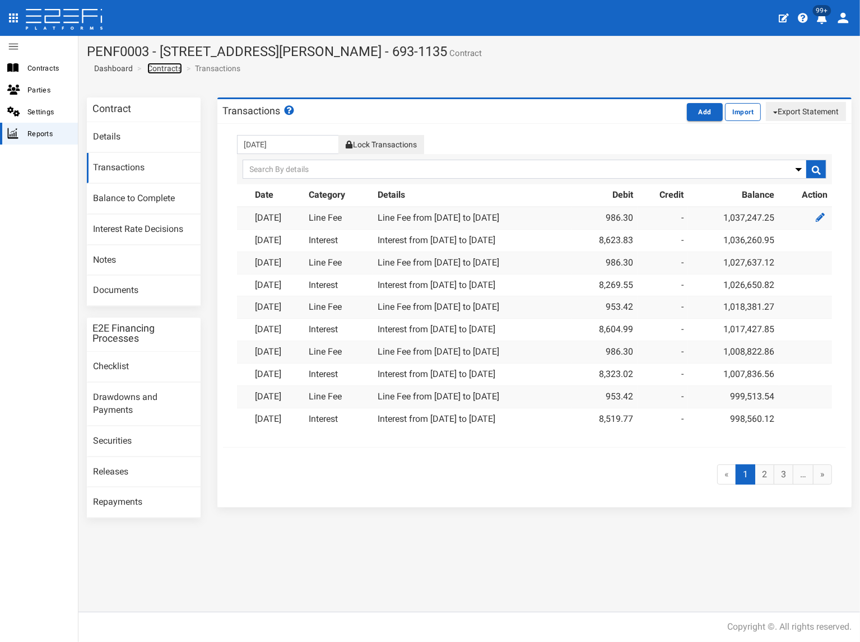
click at [169, 66] on link "Contracts" at bounding box center [164, 68] width 35 height 11
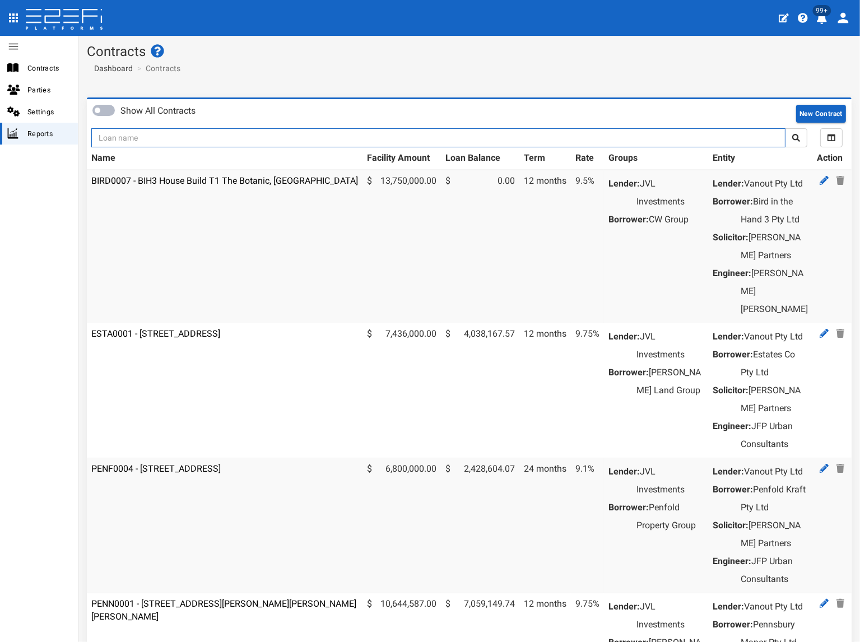
click at [202, 133] on input "text" at bounding box center [438, 137] width 694 height 19
type input "1151"
click at [785, 128] on button "submit" at bounding box center [796, 137] width 22 height 19
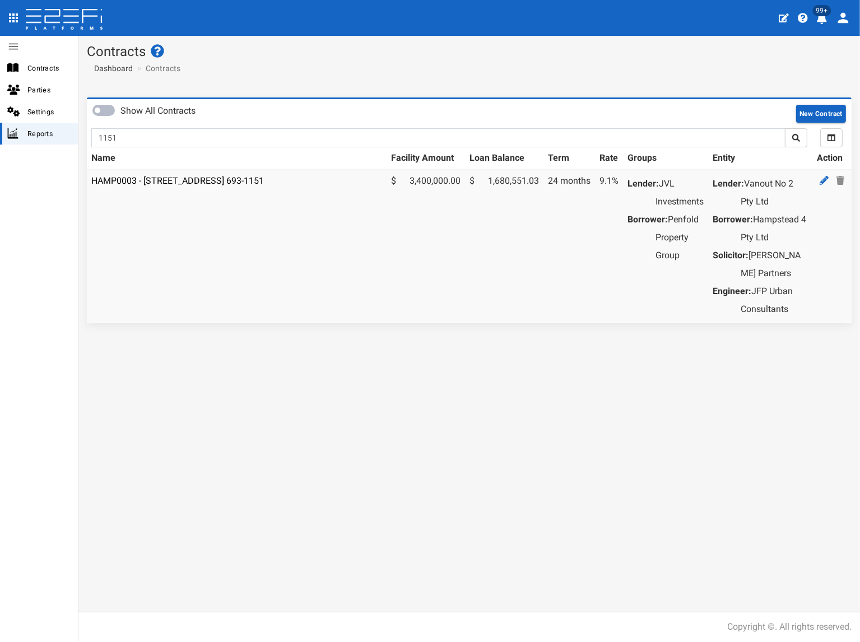
click at [211, 187] on td "HAMP0003 - [STREET_ADDRESS] 693-1151" at bounding box center [237, 246] width 300 height 153
click at [209, 180] on link "HAMP0003 - [STREET_ADDRESS] 693-1151" at bounding box center [177, 180] width 173 height 11
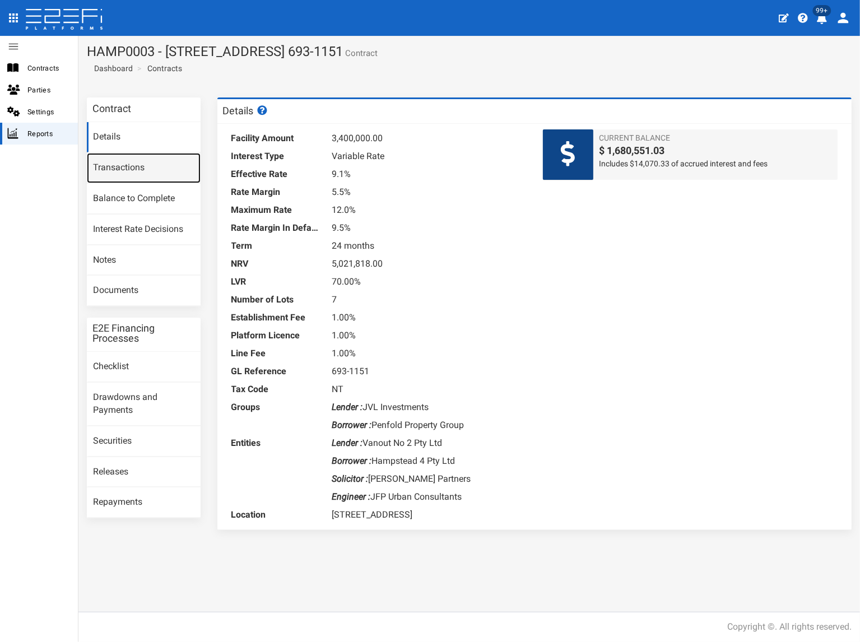
click at [152, 171] on link "Transactions" at bounding box center [144, 168] width 114 height 30
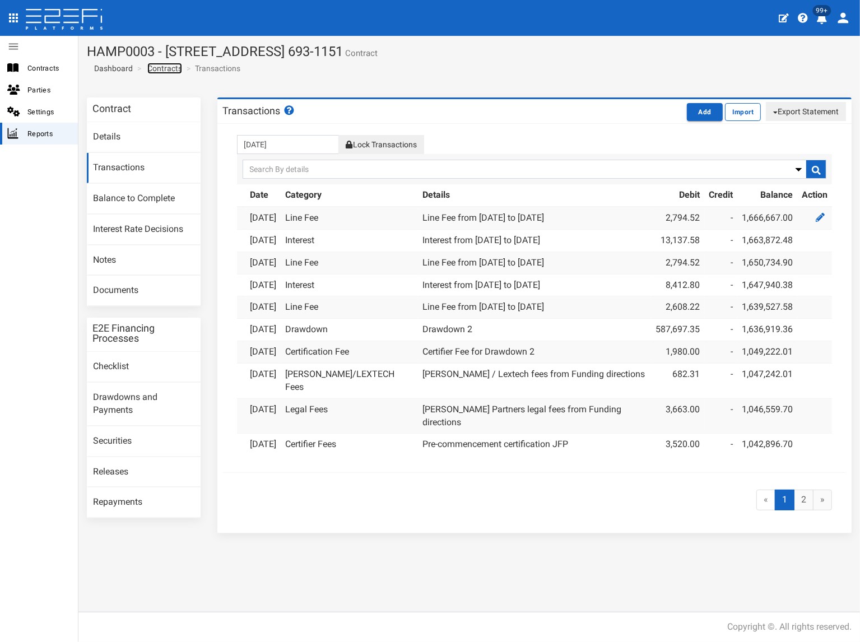
click at [166, 68] on link "Contracts" at bounding box center [164, 68] width 35 height 11
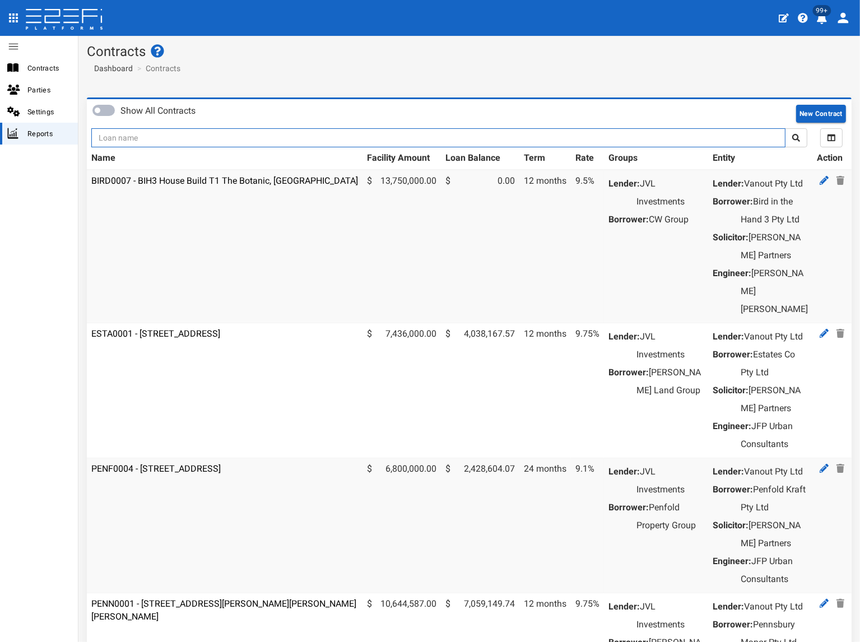
click at [161, 141] on input "text" at bounding box center [438, 137] width 694 height 19
type input "1170"
click at [785, 128] on button "submit" at bounding box center [796, 137] width 22 height 19
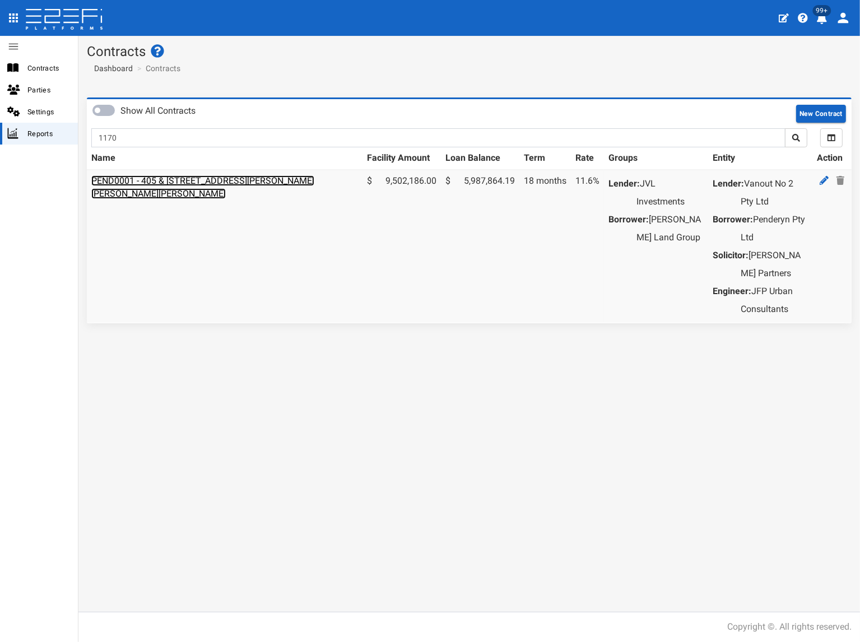
click at [175, 180] on link "PEND0001 - 405 & [STREET_ADDRESS][PERSON_NAME][PERSON_NAME][PERSON_NAME]" at bounding box center [202, 187] width 223 height 24
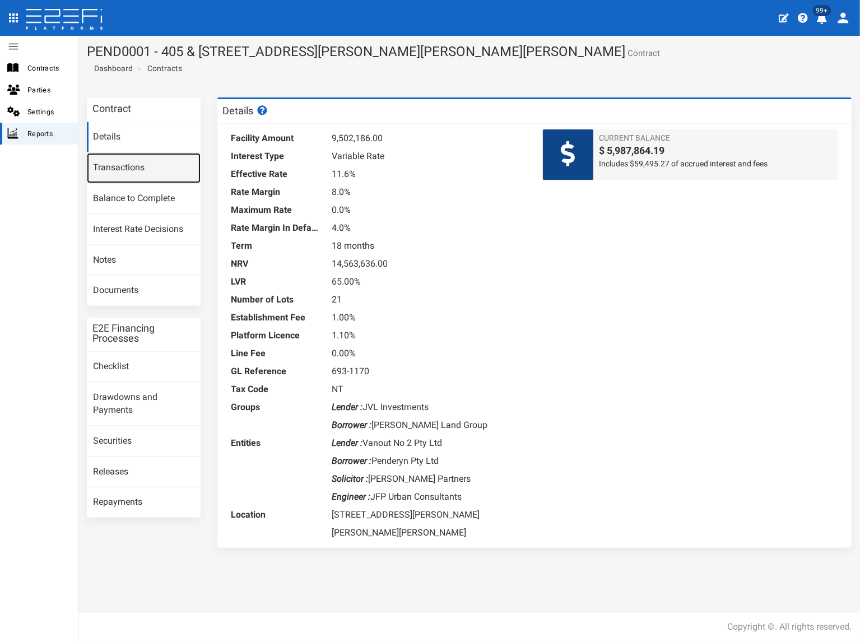
click at [132, 171] on link "Transactions" at bounding box center [144, 168] width 114 height 30
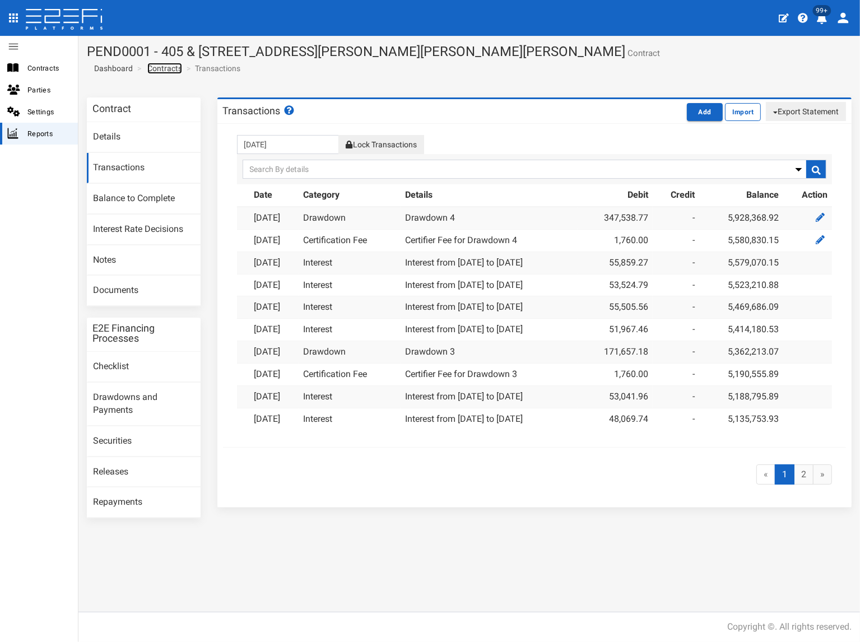
click at [175, 70] on link "Contracts" at bounding box center [164, 68] width 35 height 11
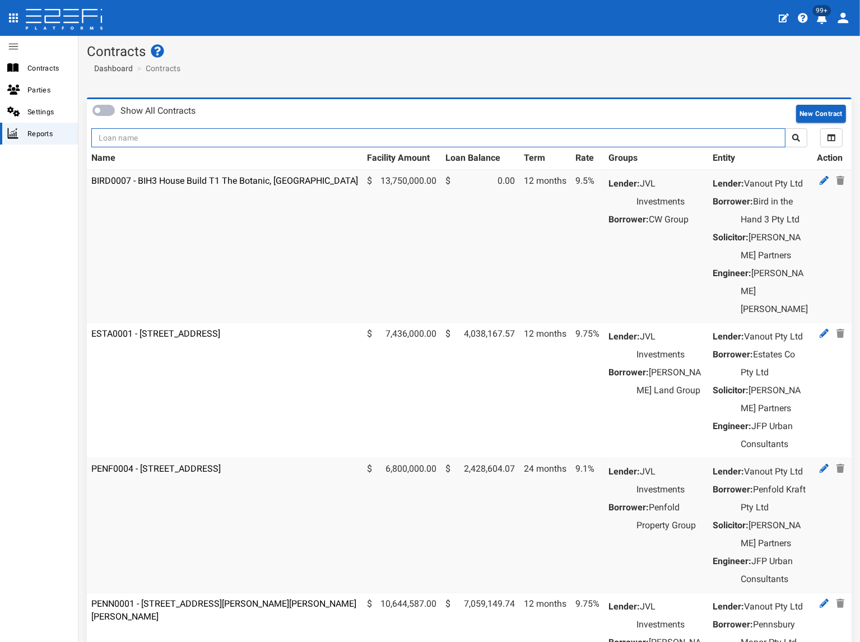
click at [222, 133] on input "text" at bounding box center [438, 137] width 694 height 19
type input "1170"
click at [785, 128] on button "submit" at bounding box center [796, 137] width 22 height 19
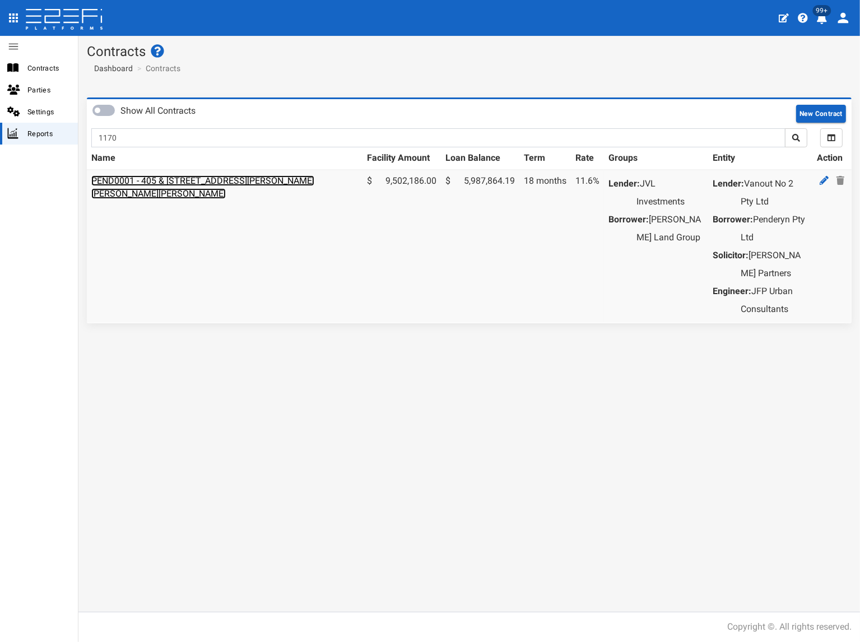
click at [210, 178] on link "PEND0001 - 405 & [STREET_ADDRESS][PERSON_NAME][PERSON_NAME][PERSON_NAME]" at bounding box center [202, 187] width 223 height 24
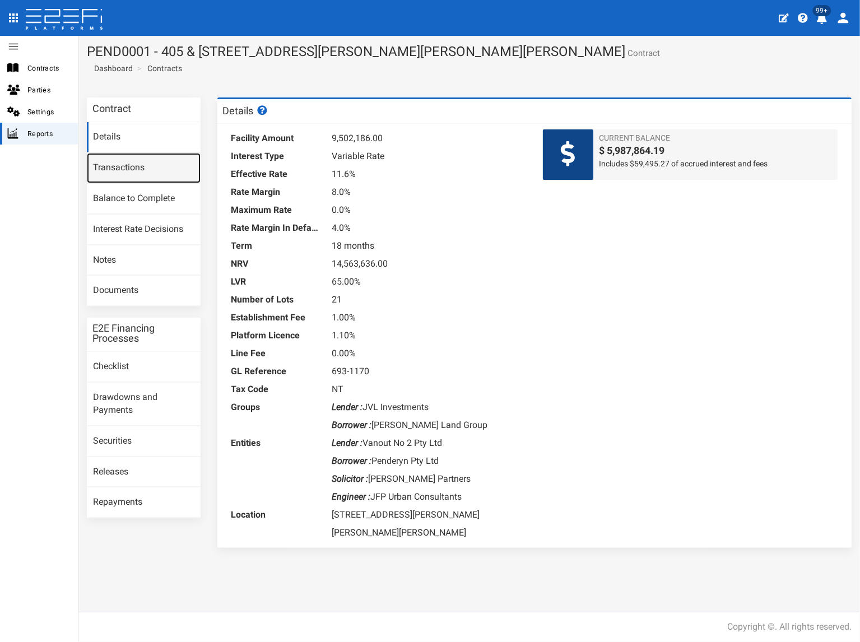
click at [140, 164] on link "Transactions" at bounding box center [144, 168] width 114 height 30
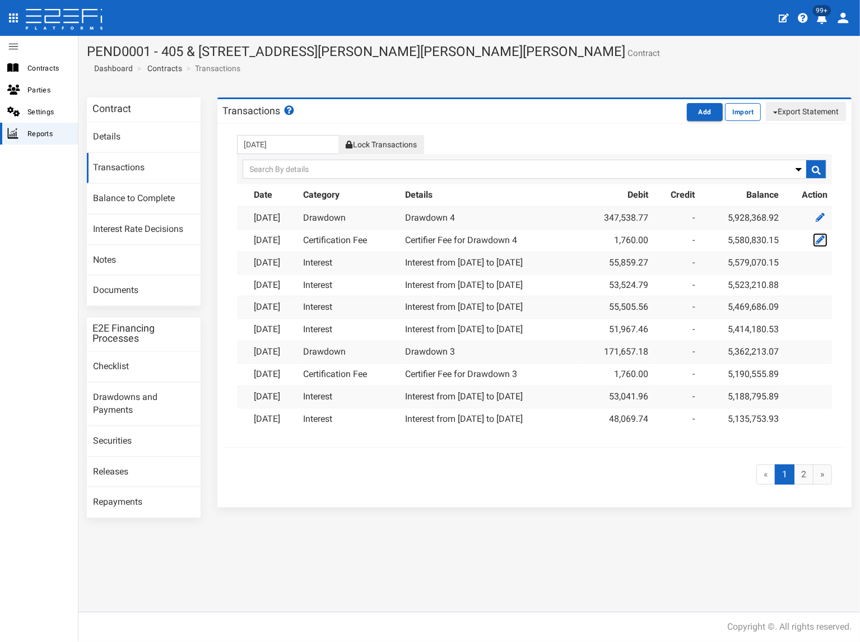
click at [820, 240] on icon at bounding box center [820, 239] width 9 height 9
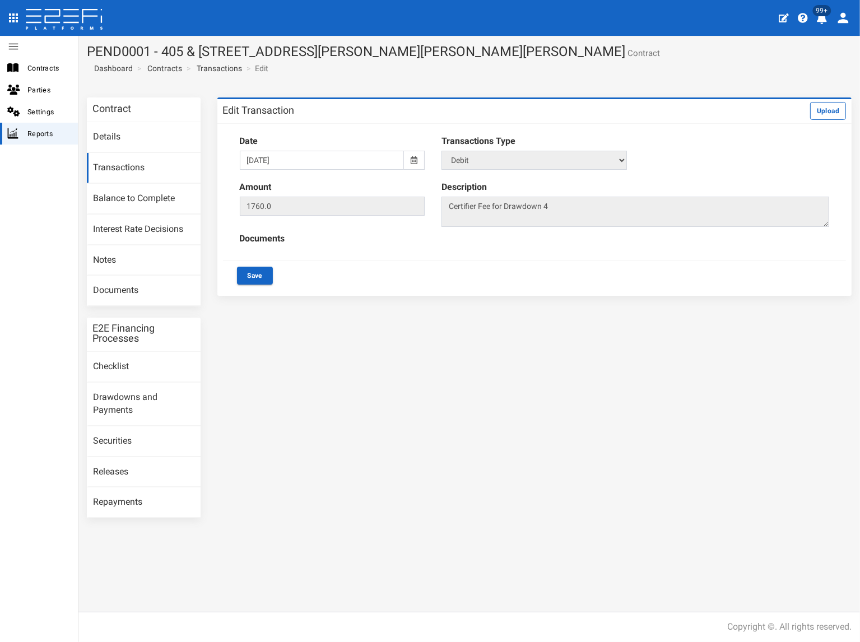
click at [416, 165] on div at bounding box center [414, 160] width 21 height 19
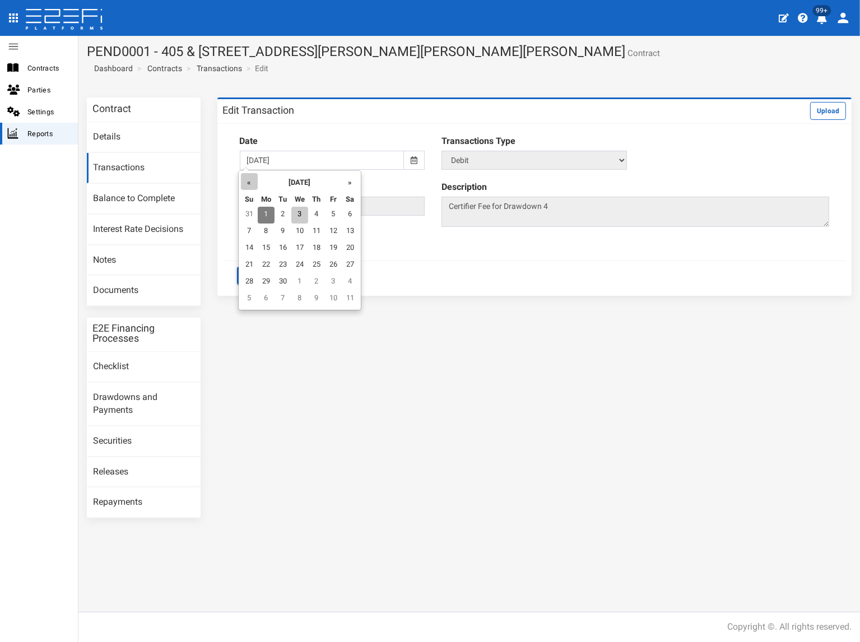
click at [249, 184] on th "«" at bounding box center [249, 181] width 17 height 17
click at [337, 280] on td "29" at bounding box center [335, 282] width 17 height 17
type input "[DATE]"
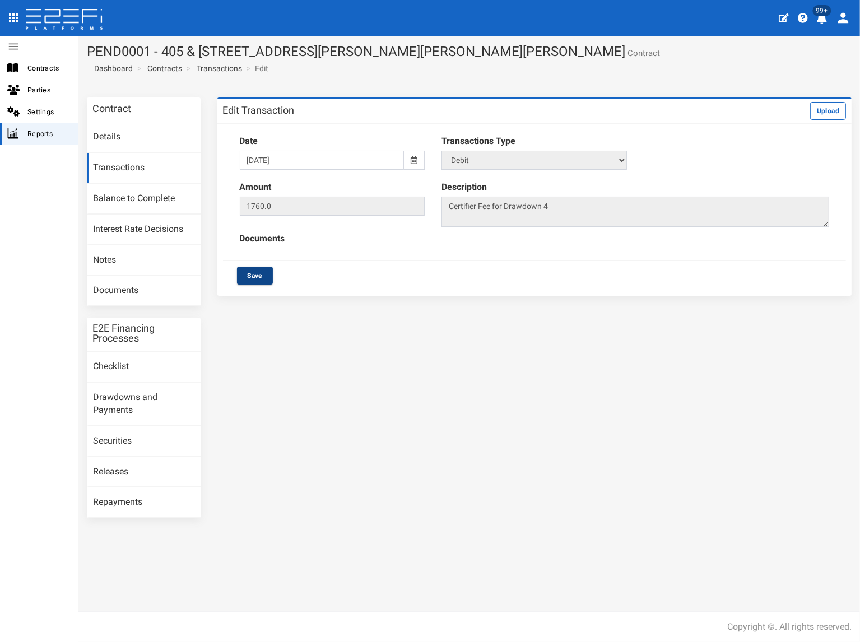
click at [258, 274] on button "Save" at bounding box center [255, 276] width 36 height 18
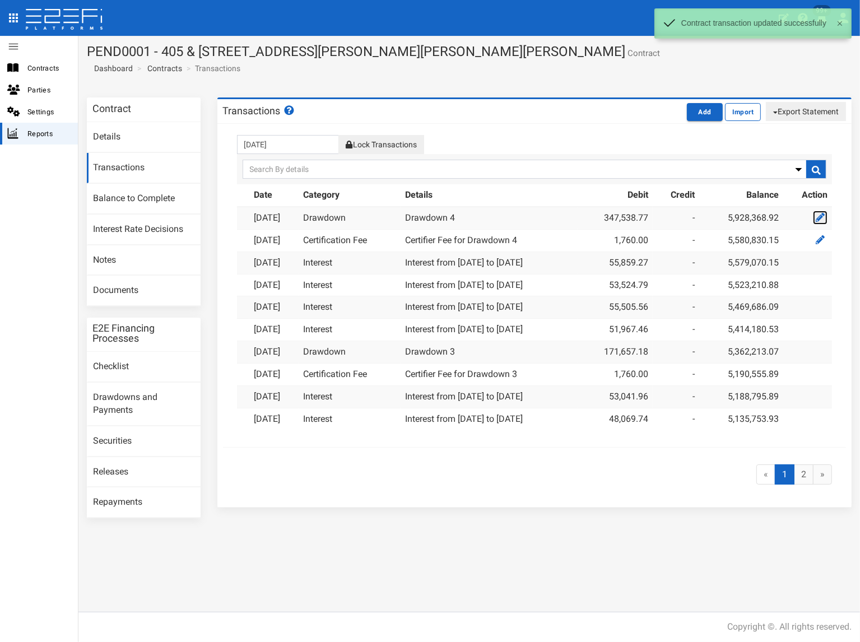
click at [824, 217] on icon at bounding box center [820, 217] width 9 height 9
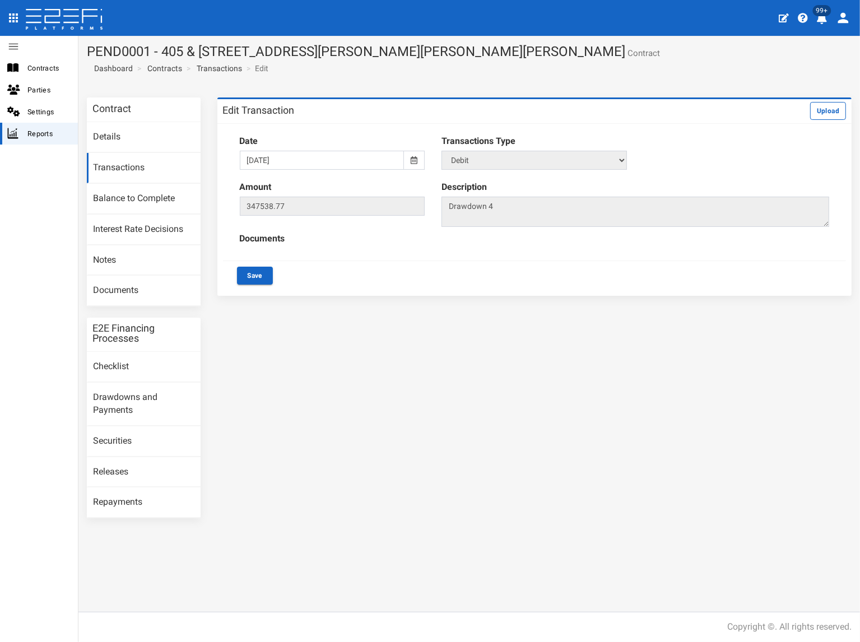
click at [411, 158] on icon at bounding box center [414, 160] width 7 height 8
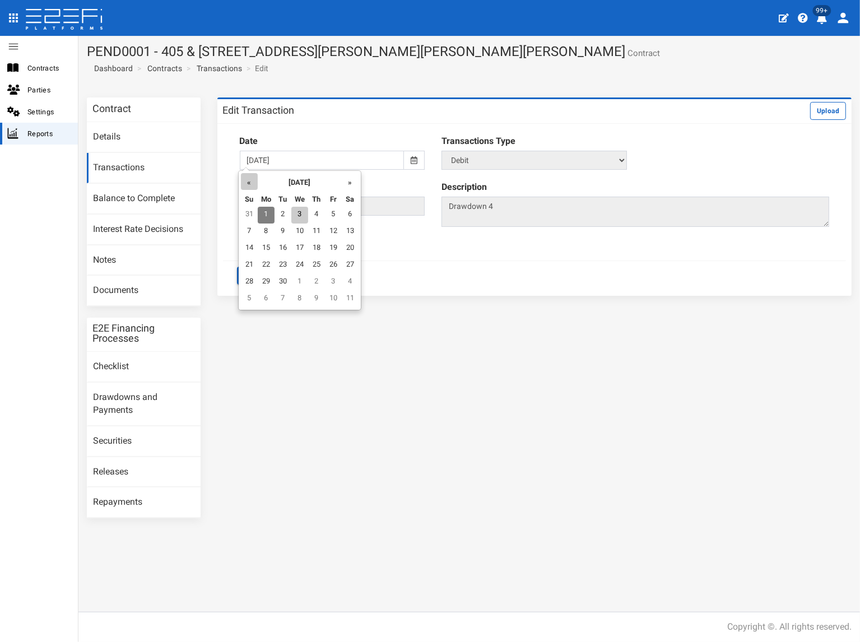
click at [243, 183] on th "«" at bounding box center [249, 181] width 17 height 17
click at [336, 280] on td "29" at bounding box center [335, 282] width 17 height 17
type input "[DATE]"
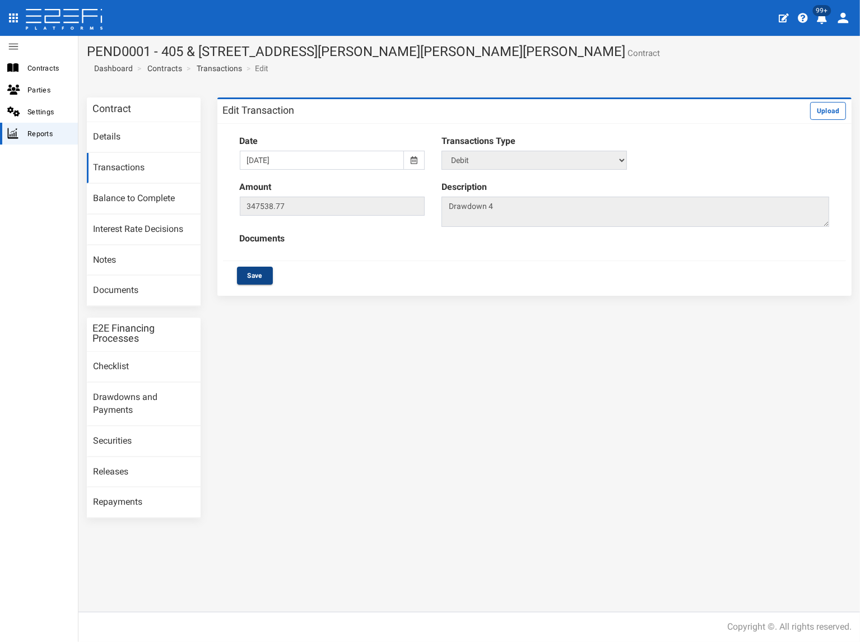
click at [257, 276] on button "Save" at bounding box center [255, 276] width 36 height 18
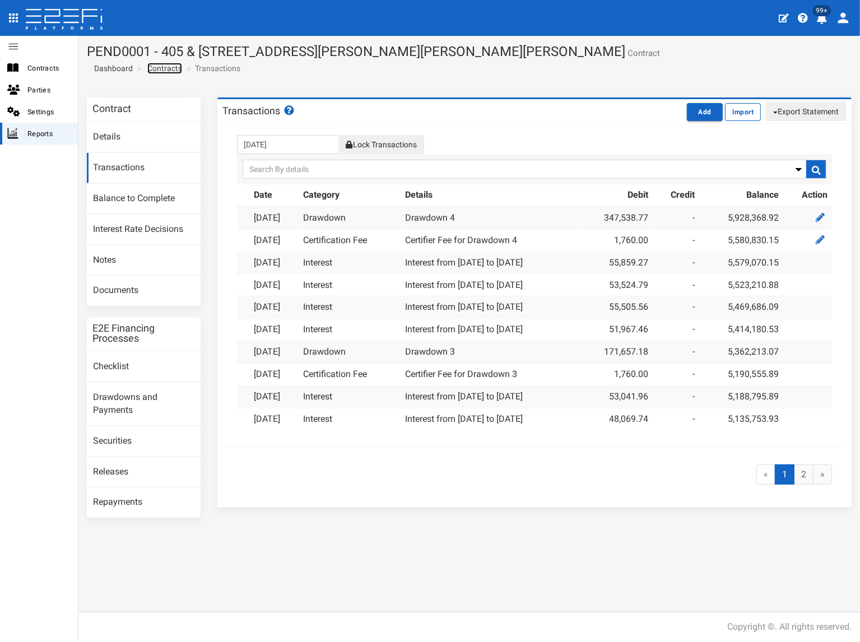
click at [165, 69] on link "Contracts" at bounding box center [164, 68] width 35 height 11
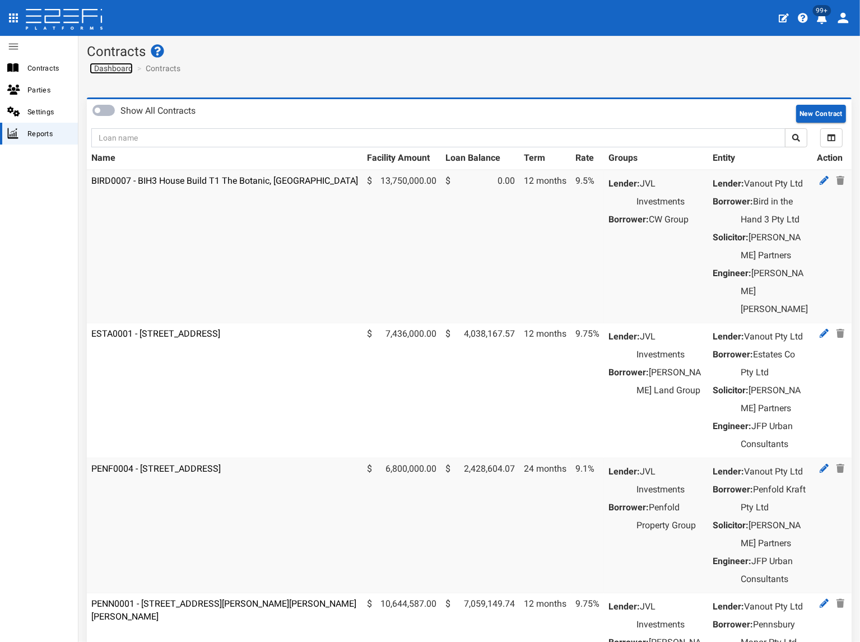
click at [112, 69] on span "Dashboard" at bounding box center [111, 68] width 43 height 9
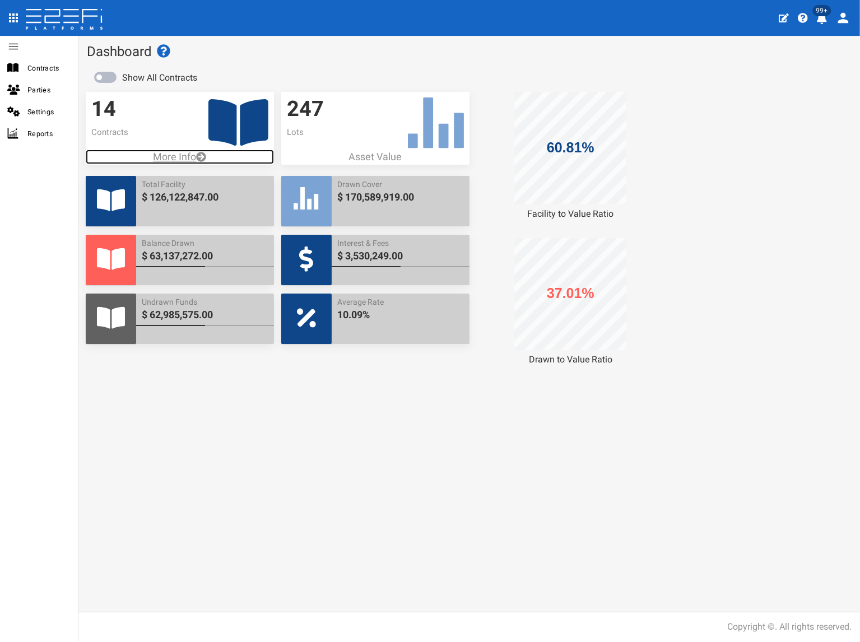
click at [183, 160] on p "More Info" at bounding box center [180, 157] width 188 height 15
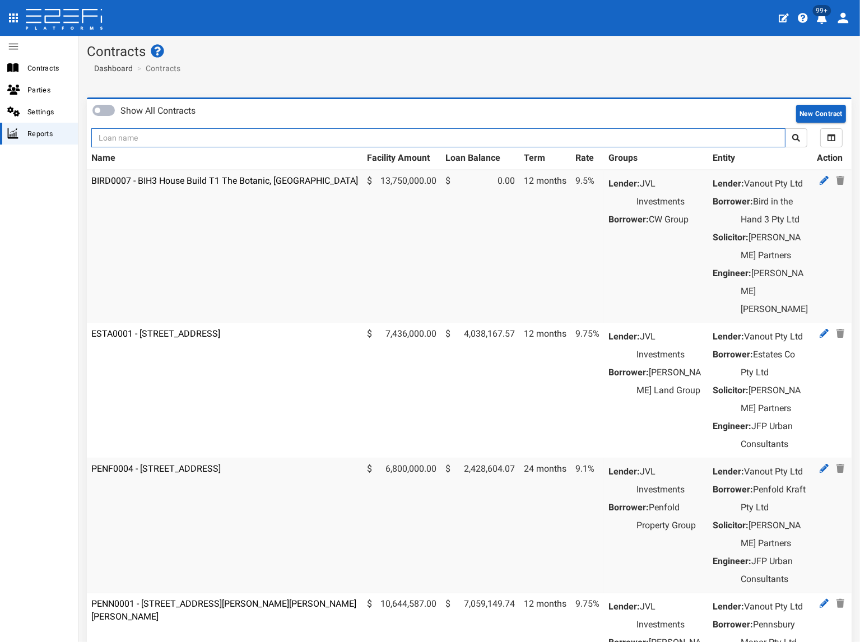
click at [161, 132] on input "text" at bounding box center [438, 137] width 694 height 19
type input "1175"
click at [785, 128] on button "submit" at bounding box center [796, 137] width 22 height 19
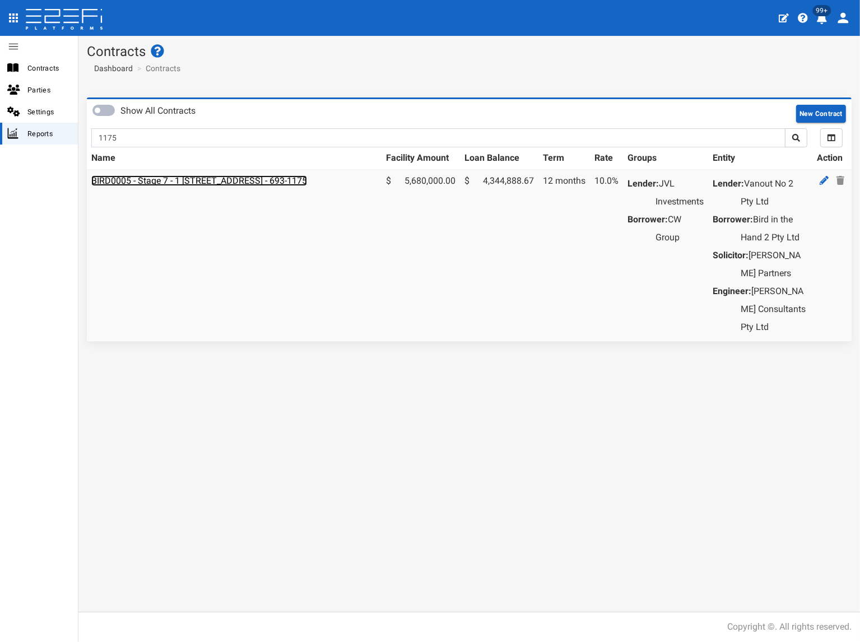
click at [159, 176] on link "BIRD0005 - Stage 7 - 1 [STREET_ADDRESS] - 693-1175" at bounding box center [199, 180] width 216 height 11
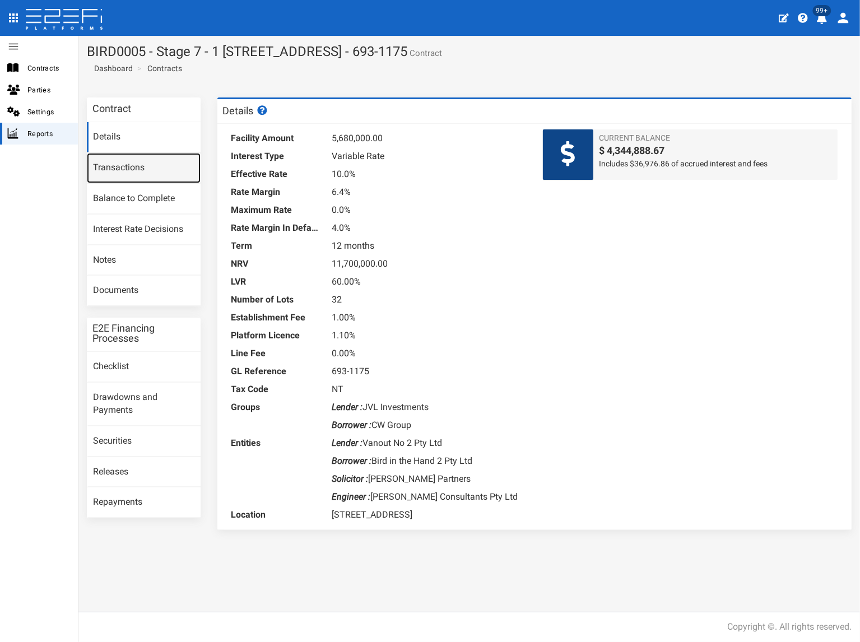
click at [148, 170] on link "Transactions" at bounding box center [144, 168] width 114 height 30
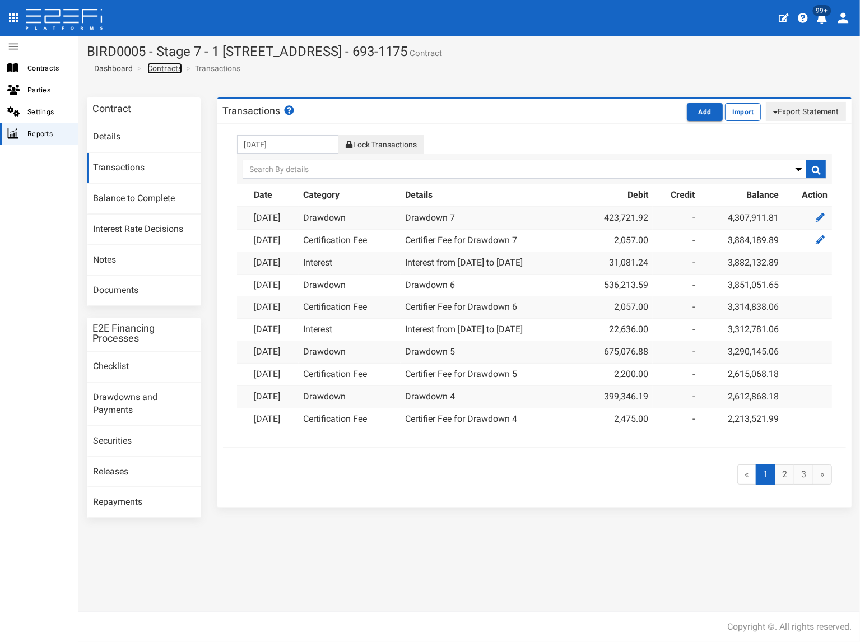
click at [160, 72] on link "Contracts" at bounding box center [164, 68] width 35 height 11
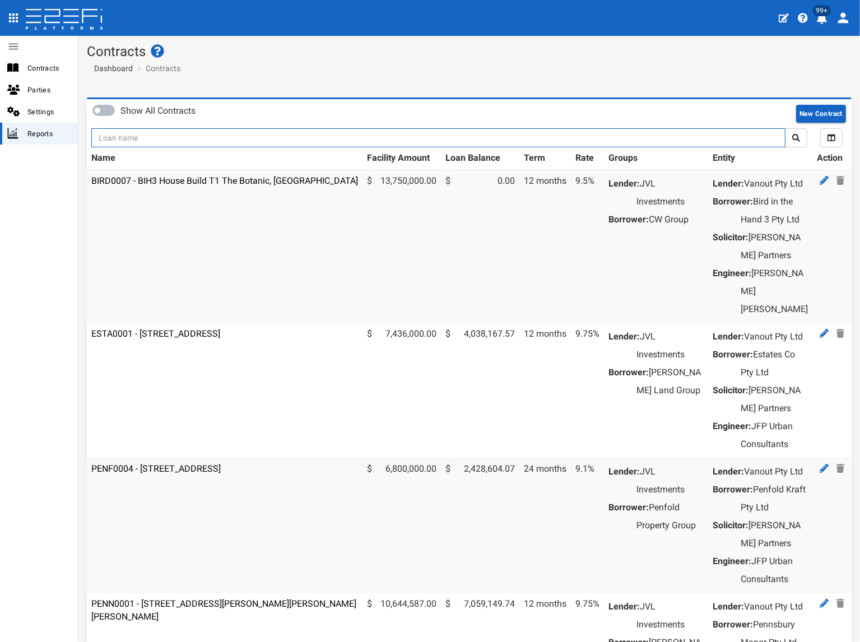
click at [149, 143] on input "text" at bounding box center [438, 137] width 694 height 19
type input "1193"
click at [785, 128] on button "submit" at bounding box center [796, 137] width 22 height 19
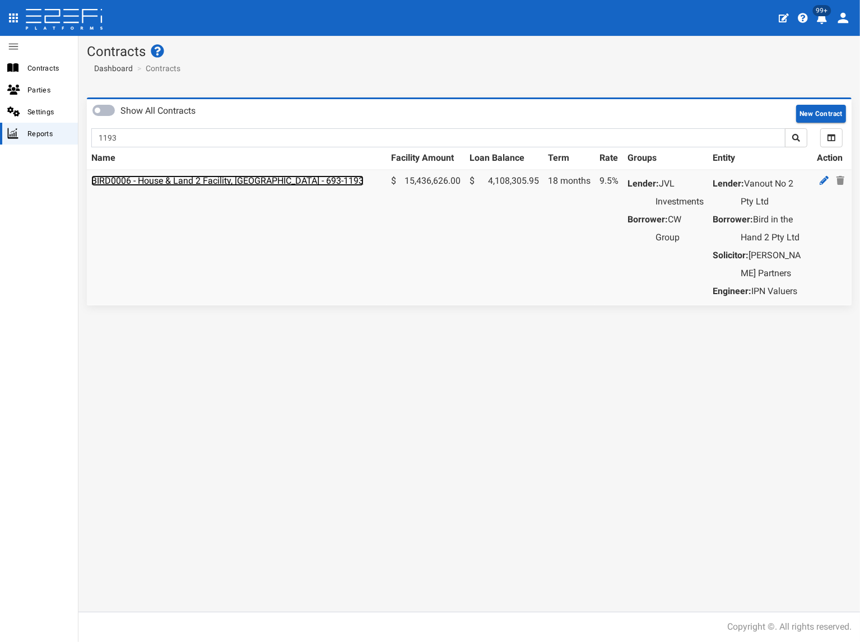
click at [156, 179] on link "BIRD0006 - House & Land 2 Facility, [GEOGRAPHIC_DATA] - 693-1193" at bounding box center [227, 180] width 272 height 11
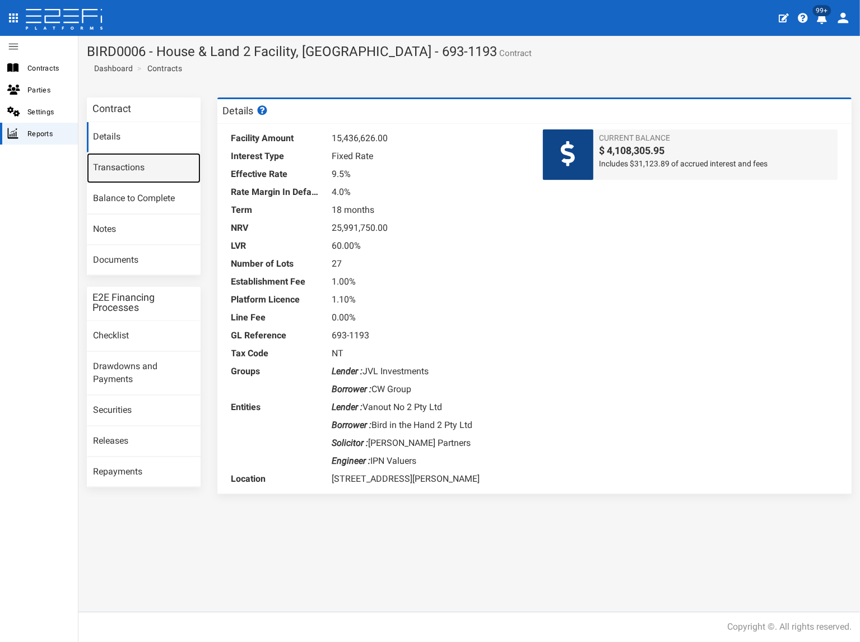
click at [148, 169] on link "Transactions" at bounding box center [144, 168] width 114 height 30
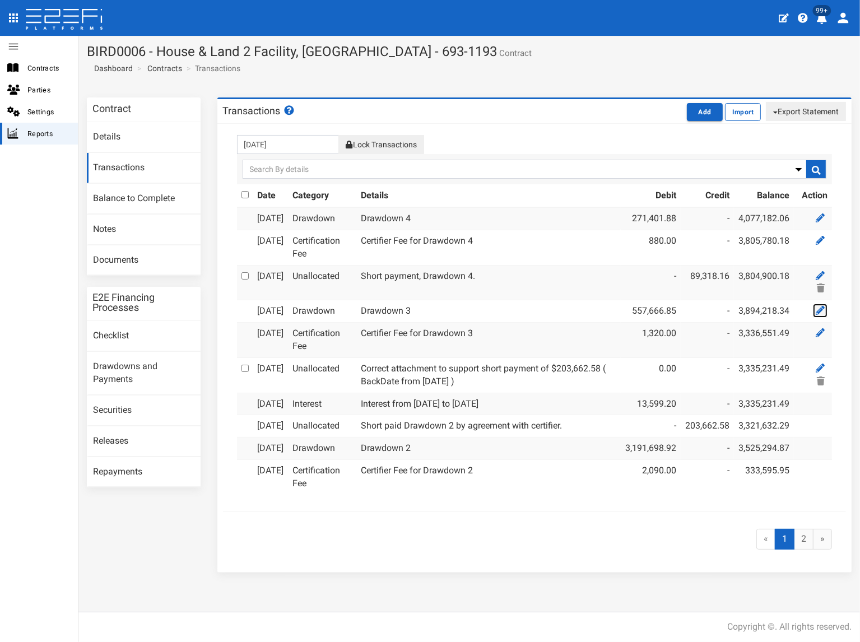
click at [816, 315] on icon at bounding box center [820, 310] width 9 height 9
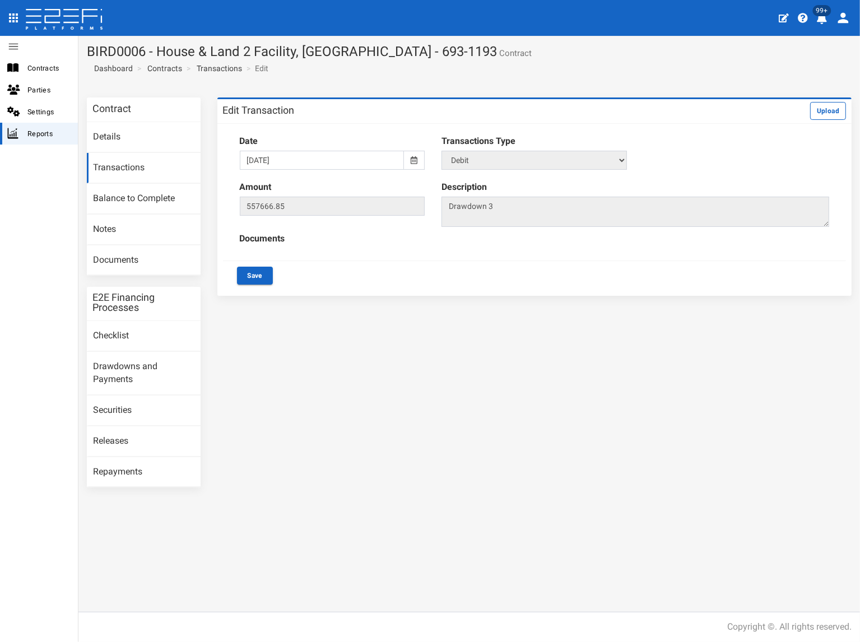
click at [414, 160] on icon at bounding box center [414, 160] width 7 height 8
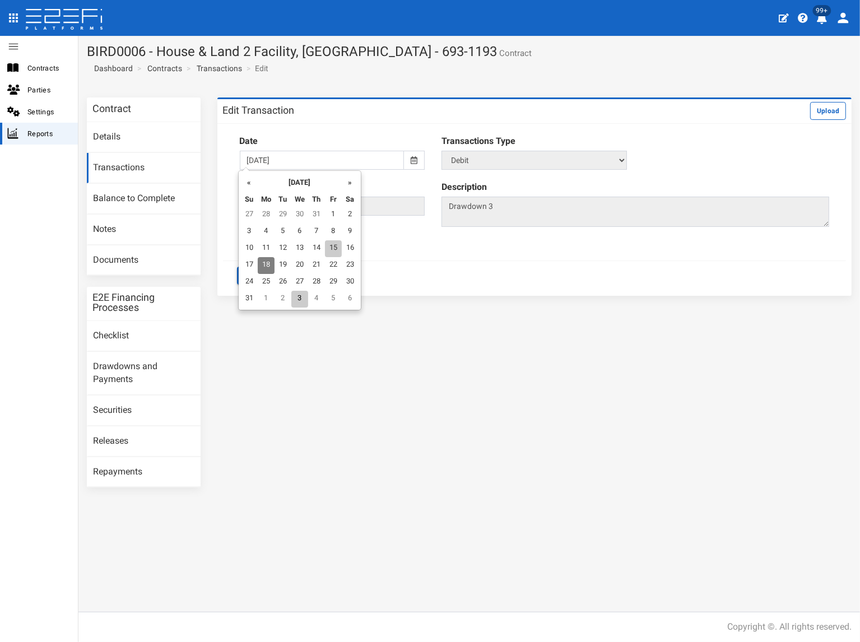
click at [331, 246] on td "15" at bounding box center [333, 248] width 17 height 17
type input "[DATE]"
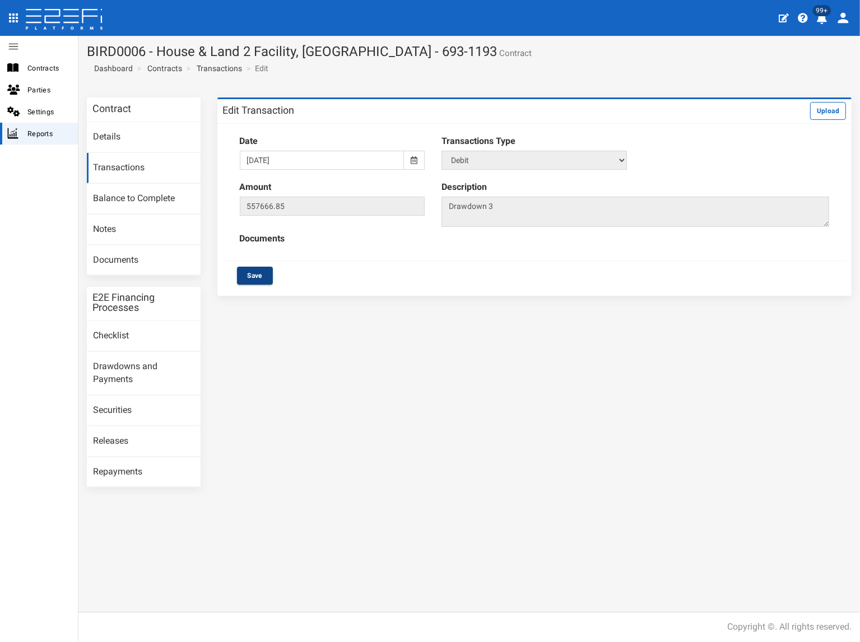
click at [256, 273] on button "Save" at bounding box center [255, 276] width 36 height 18
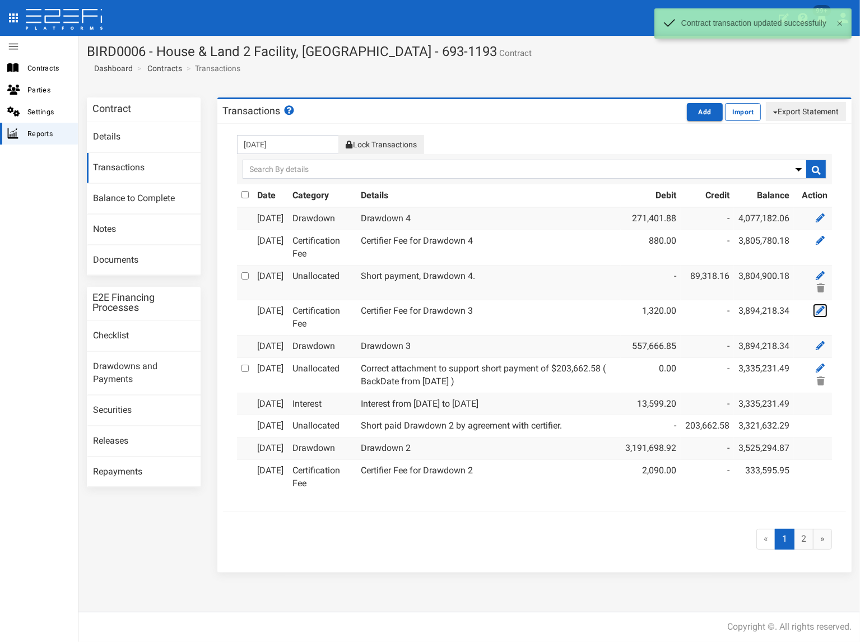
click at [816, 315] on icon at bounding box center [820, 310] width 9 height 9
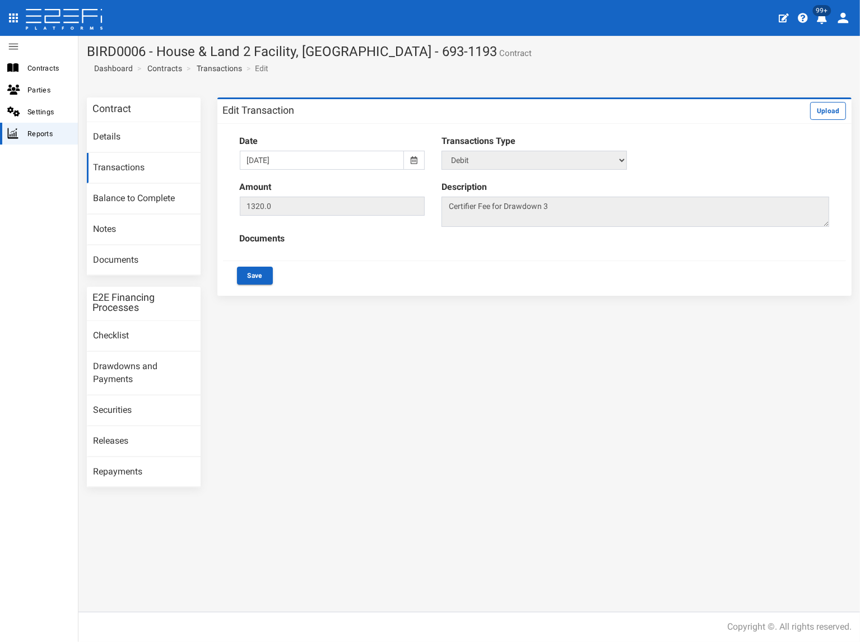
click at [417, 159] on icon at bounding box center [414, 160] width 7 height 8
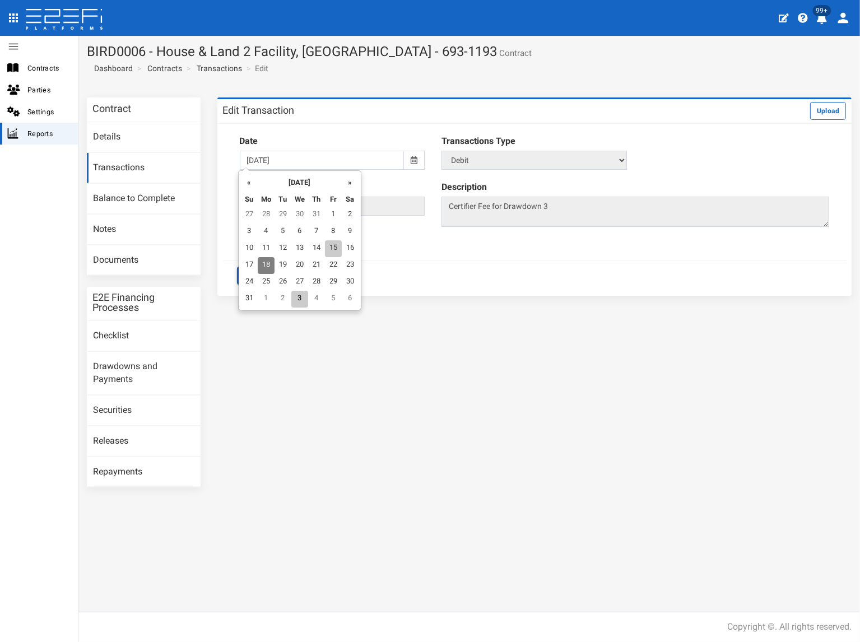
click at [333, 247] on td "15" at bounding box center [333, 248] width 17 height 17
type input "[DATE]"
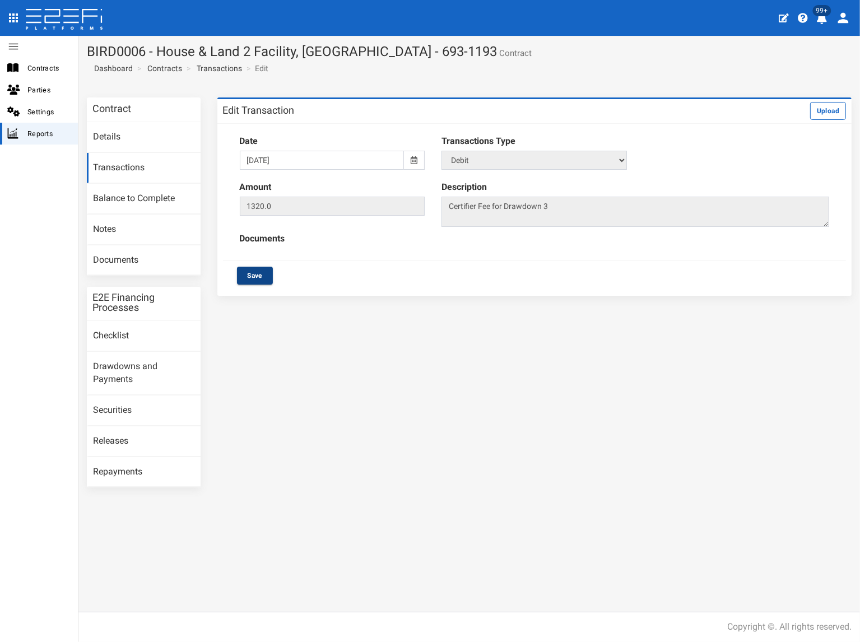
click at [254, 274] on button "Save" at bounding box center [255, 276] width 36 height 18
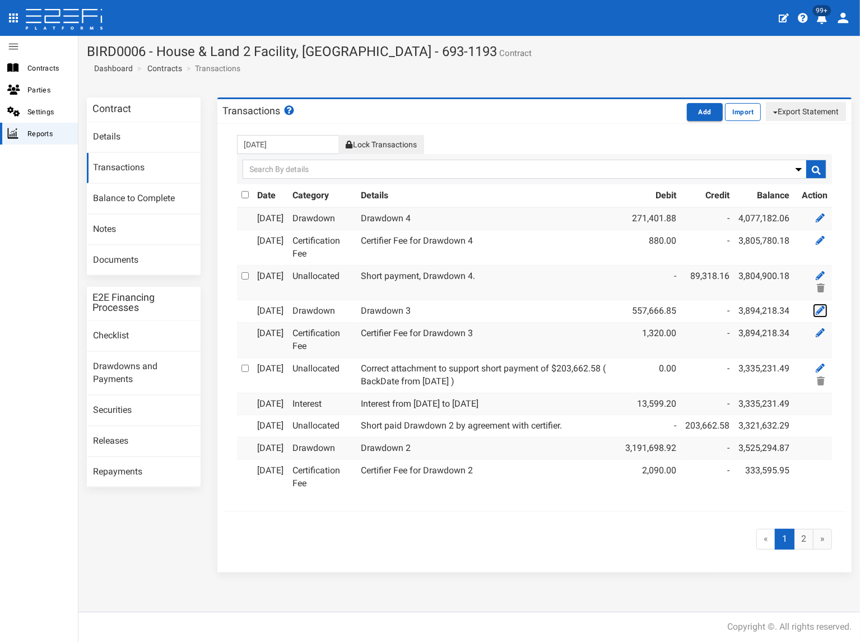
click at [816, 315] on icon at bounding box center [820, 310] width 9 height 9
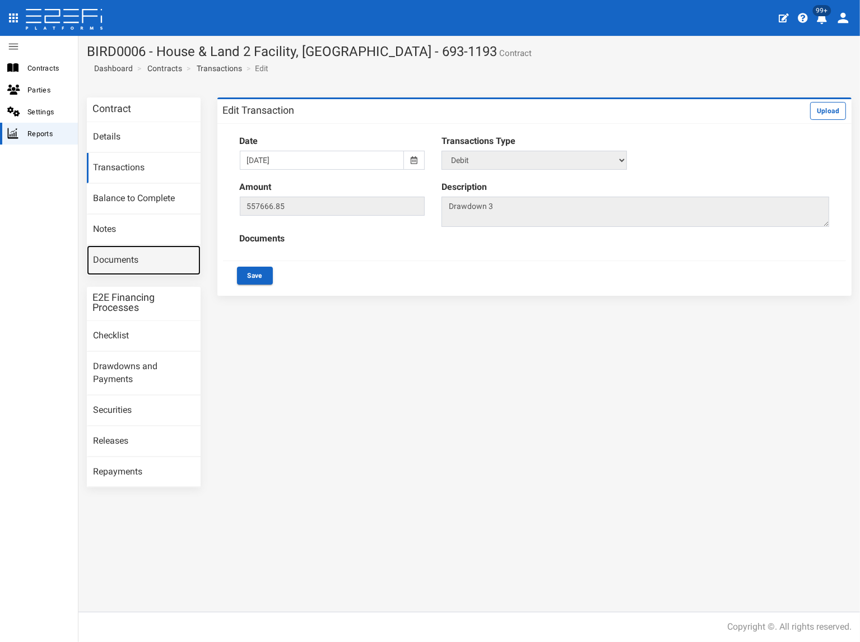
click at [131, 256] on link "Documents" at bounding box center [144, 260] width 114 height 30
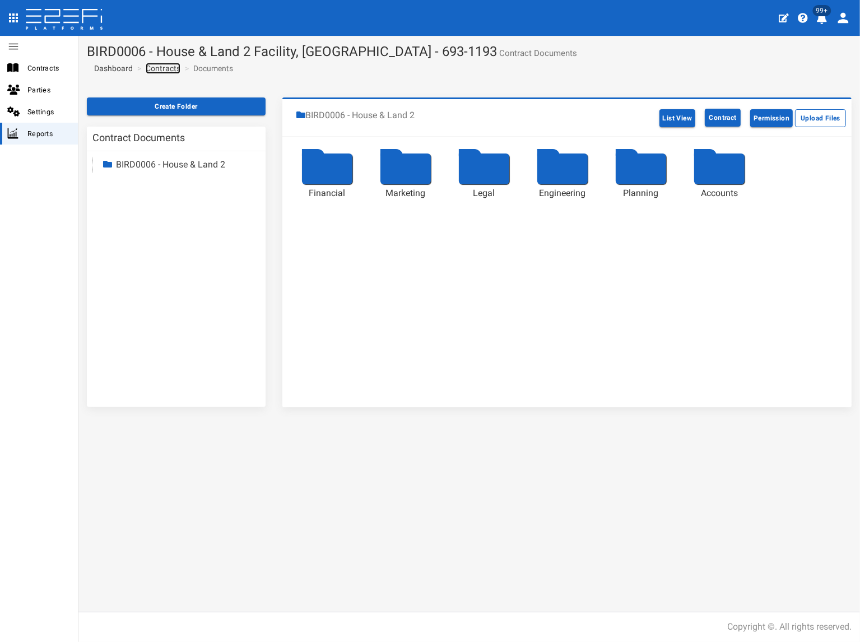
click at [173, 69] on link "Contracts" at bounding box center [163, 68] width 35 height 11
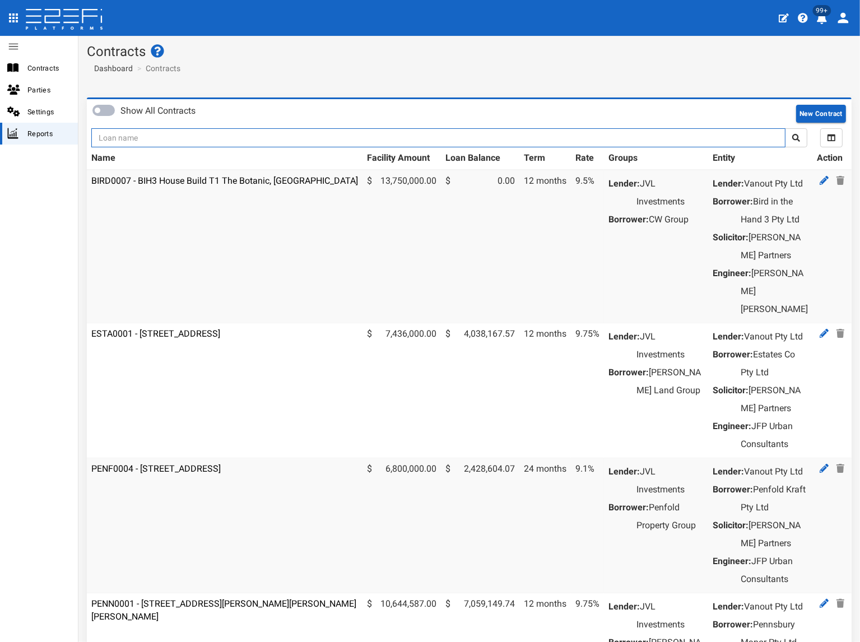
click at [160, 138] on input "text" at bounding box center [438, 137] width 694 height 19
type input "1193"
click at [785, 128] on button "submit" at bounding box center [796, 137] width 22 height 19
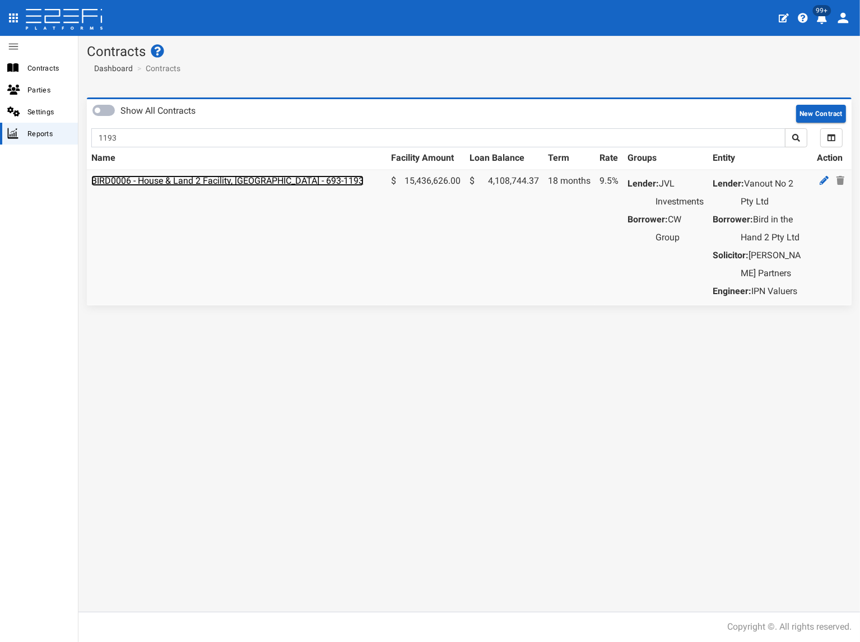
click at [155, 179] on link "BIRD0006 - House & Land 2 Facility, [GEOGRAPHIC_DATA] - 693-1193" at bounding box center [227, 180] width 272 height 11
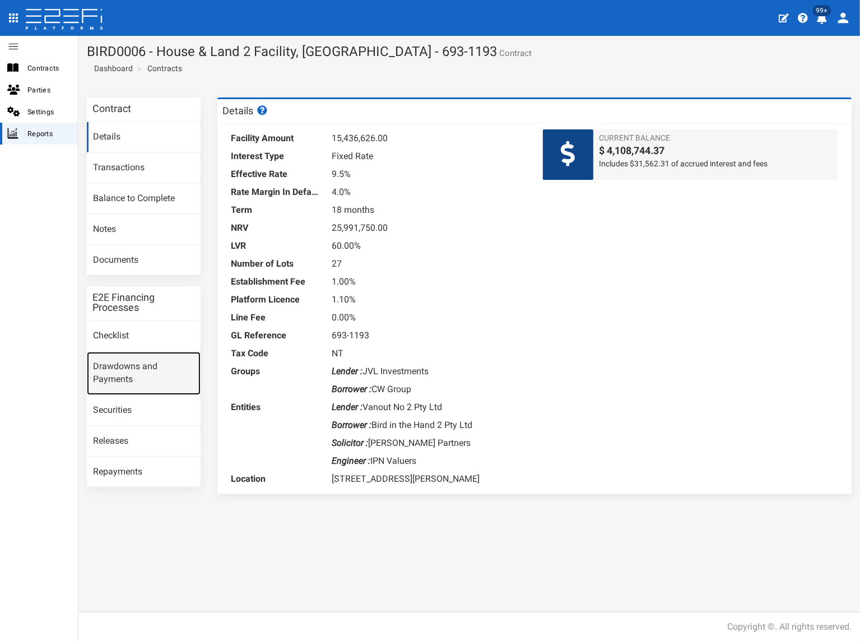
click at [136, 373] on link "Drawdowns and Payments" at bounding box center [144, 373] width 114 height 43
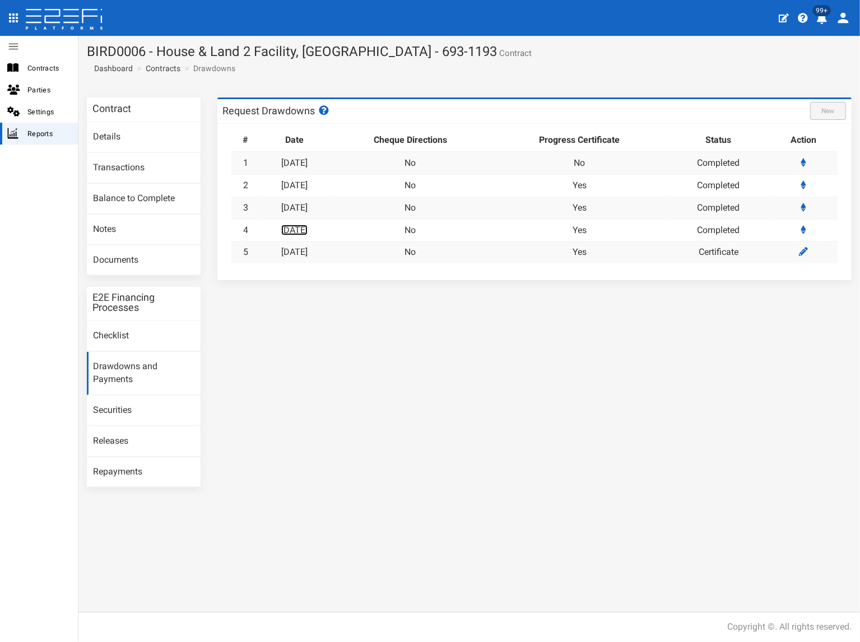
click at [308, 226] on link "[DATE]" at bounding box center [294, 230] width 26 height 11
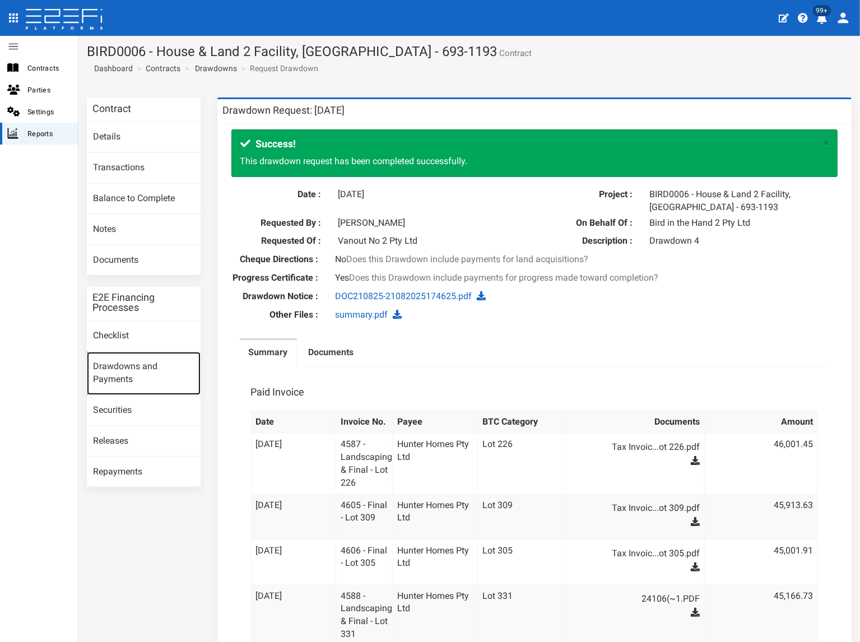
click at [132, 373] on link "Drawdowns and Payments" at bounding box center [144, 373] width 114 height 43
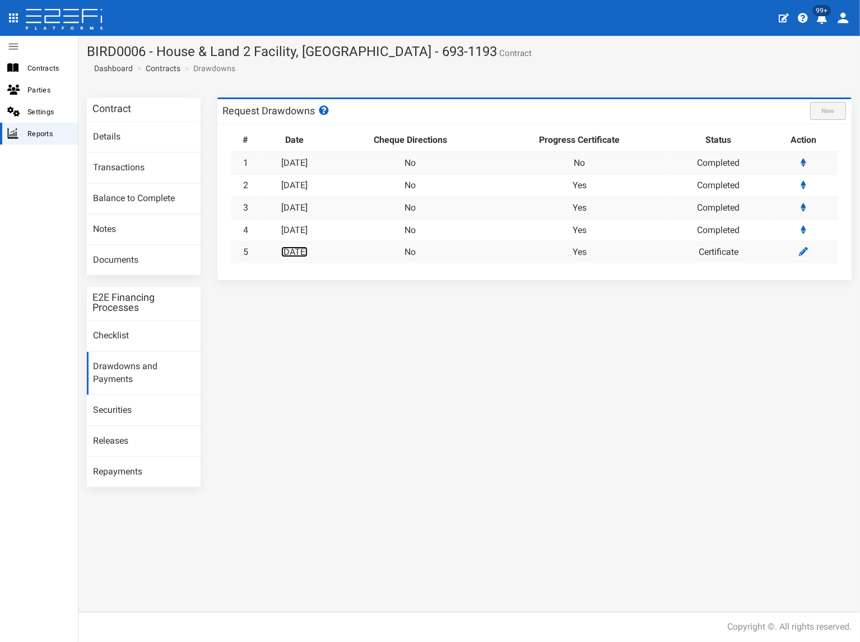
click at [308, 249] on link "02-09-2025" at bounding box center [294, 252] width 26 height 11
click at [308, 207] on link "[DATE]" at bounding box center [294, 207] width 26 height 11
click at [300, 182] on link "[DATE]" at bounding box center [294, 185] width 26 height 11
click at [134, 170] on link "Transactions" at bounding box center [144, 168] width 114 height 30
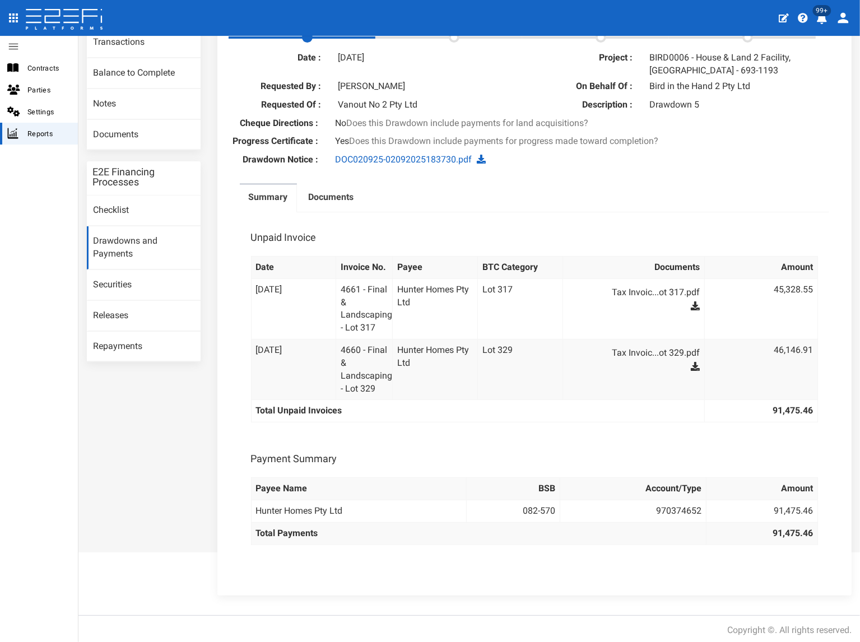
scroll to position [127, 0]
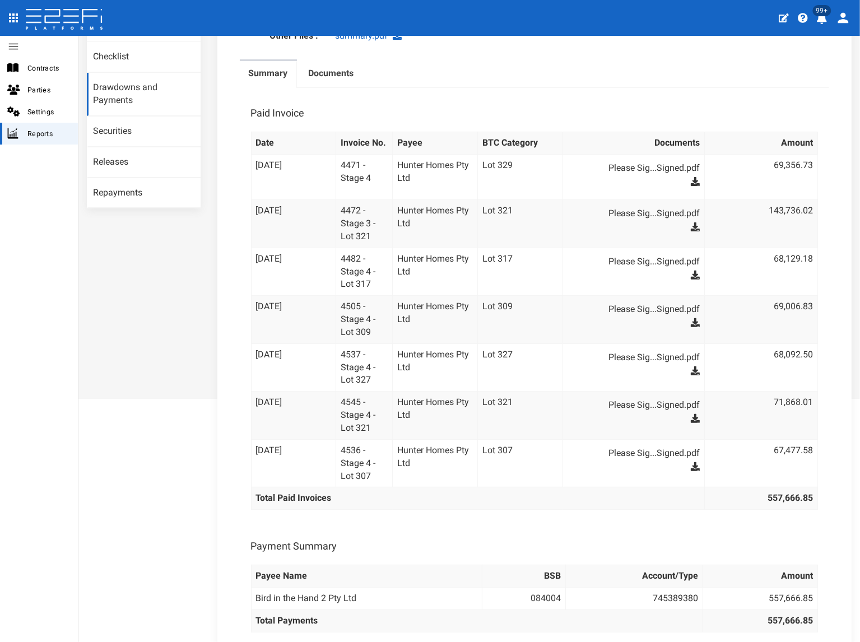
scroll to position [87, 0]
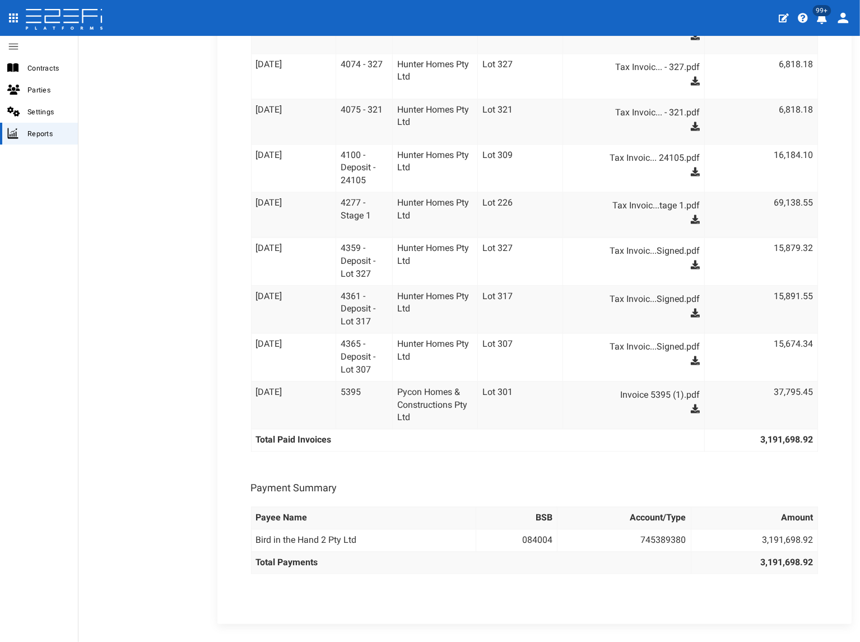
scroll to position [2294, 0]
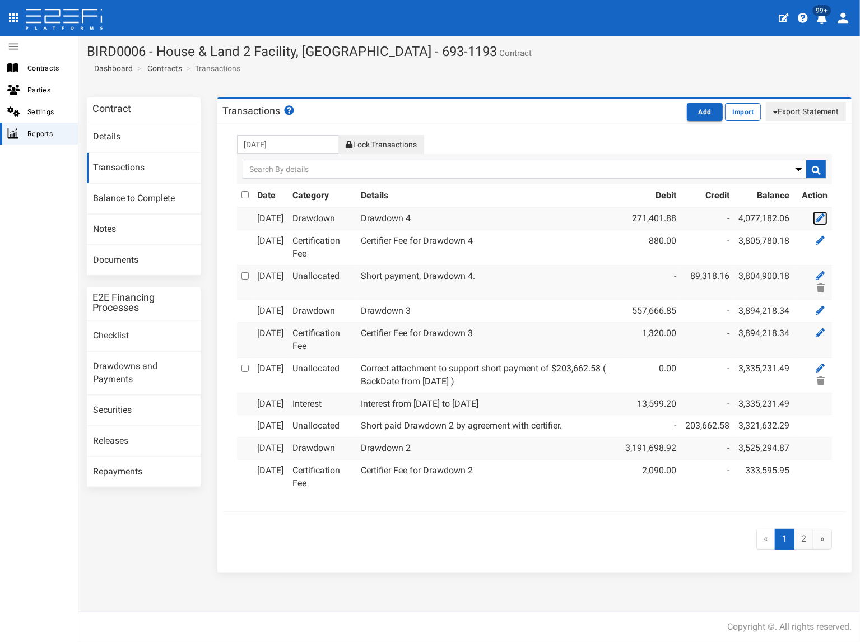
click at [816, 220] on icon at bounding box center [820, 217] width 9 height 9
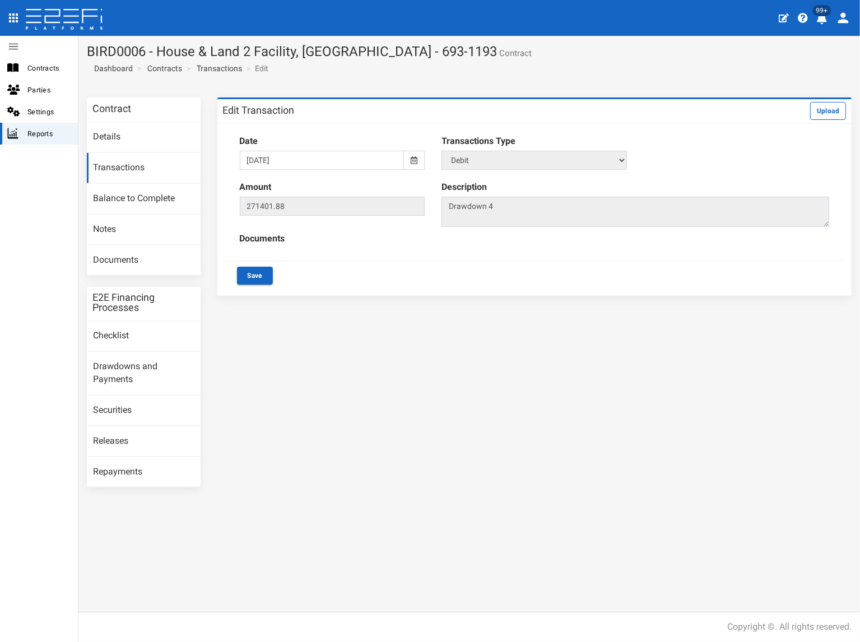
click at [415, 158] on icon at bounding box center [414, 160] width 7 height 8
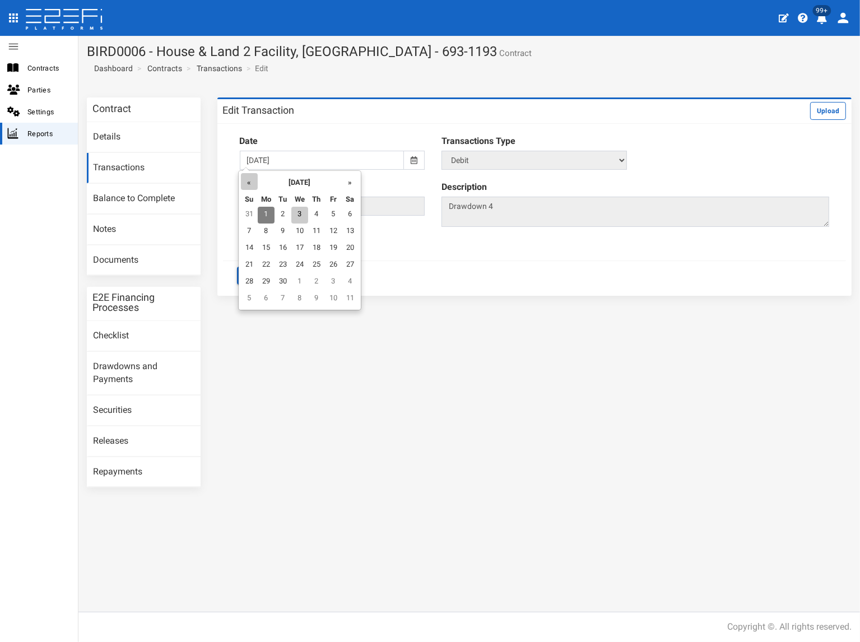
click at [248, 181] on th "«" at bounding box center [249, 181] width 17 height 17
click at [335, 280] on td "29" at bounding box center [335, 282] width 17 height 17
type input "[DATE]"
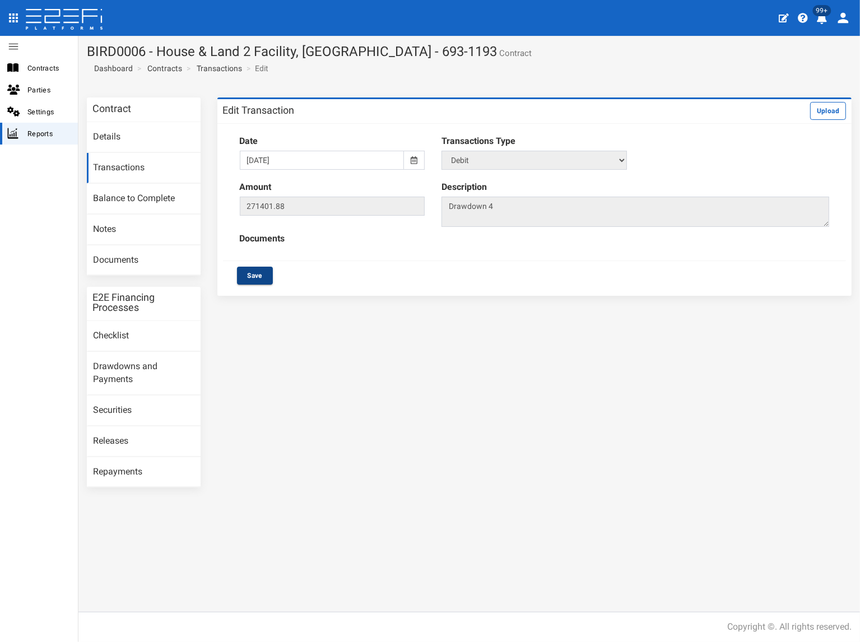
click at [253, 275] on button "Save" at bounding box center [255, 276] width 36 height 18
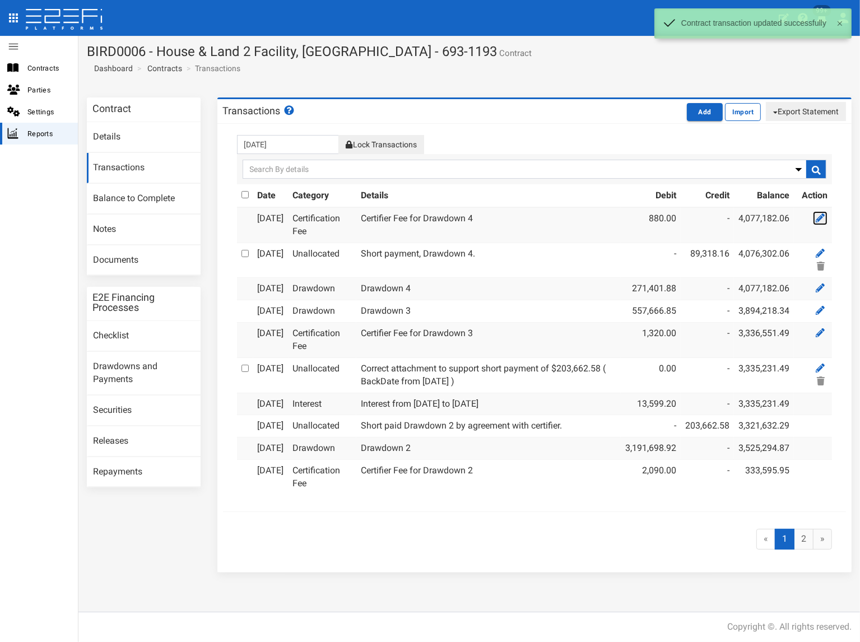
click at [813, 217] on link at bounding box center [820, 218] width 15 height 14
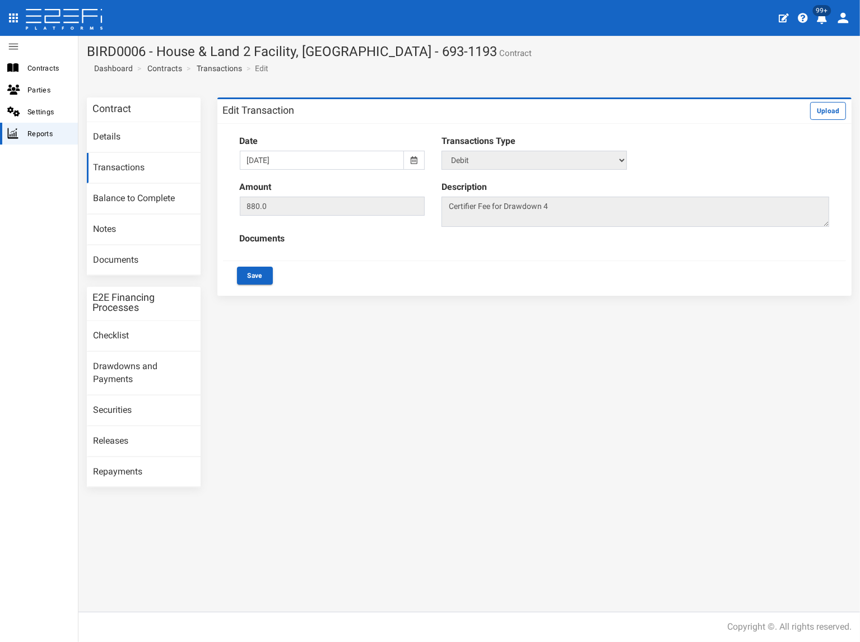
click at [419, 159] on div at bounding box center [414, 160] width 21 height 19
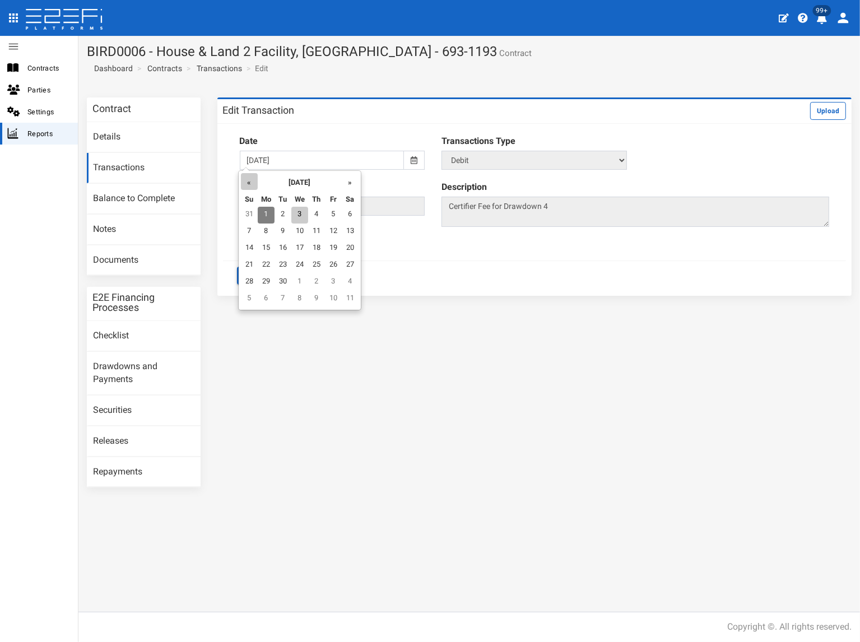
click at [249, 183] on th "«" at bounding box center [249, 181] width 17 height 17
click at [336, 281] on td "29" at bounding box center [335, 282] width 17 height 17
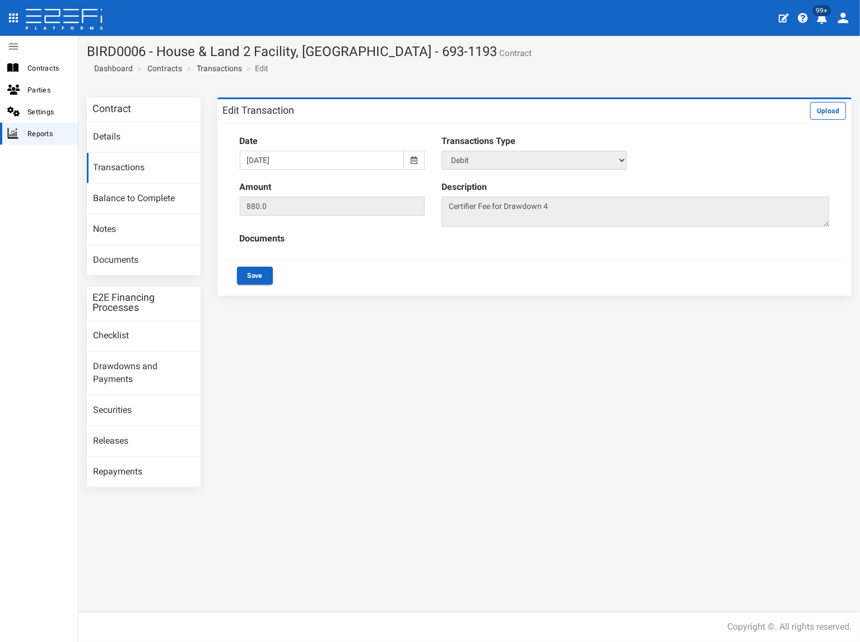
type input "[DATE]"
click at [258, 274] on button "Save" at bounding box center [255, 276] width 36 height 18
